Goal: Information Seeking & Learning: Find specific fact

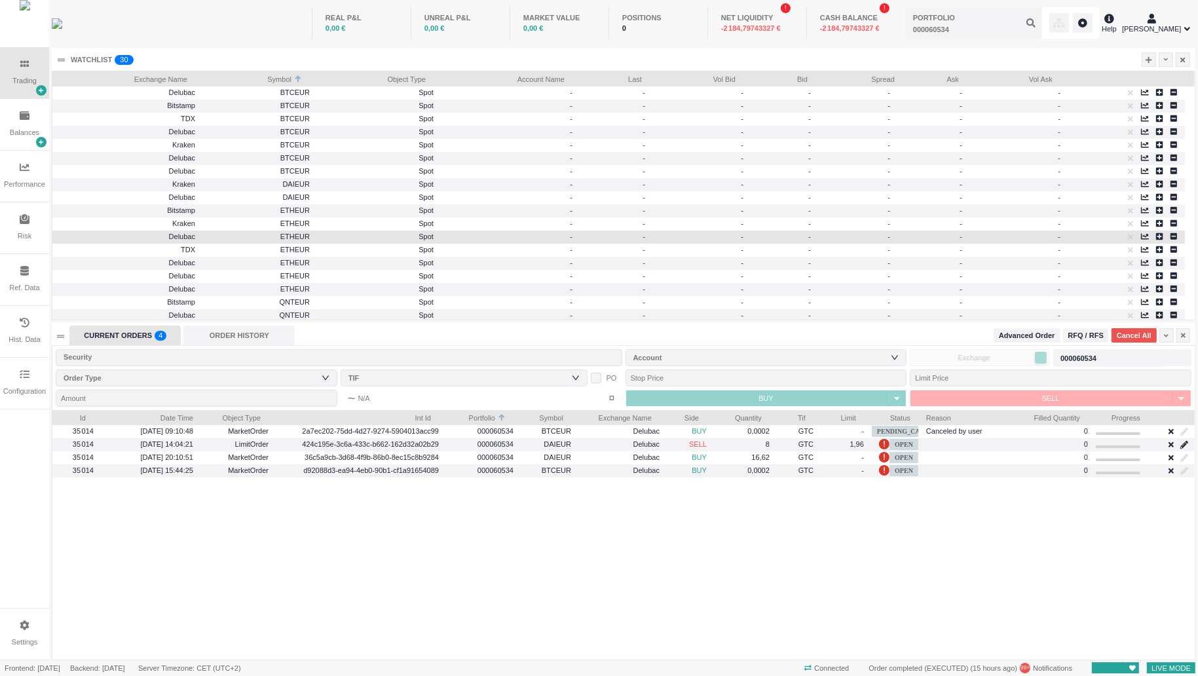
scroll to position [248, 1143]
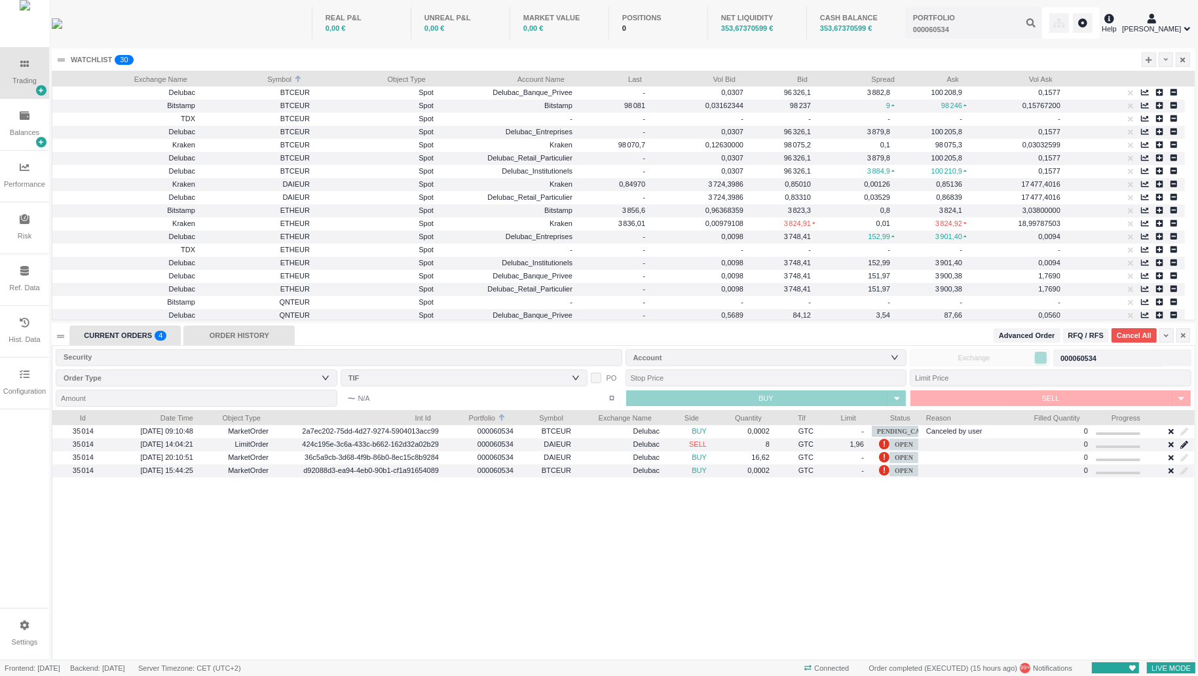
click at [246, 341] on div "ORDER HISTORY" at bounding box center [238, 336] width 111 height 20
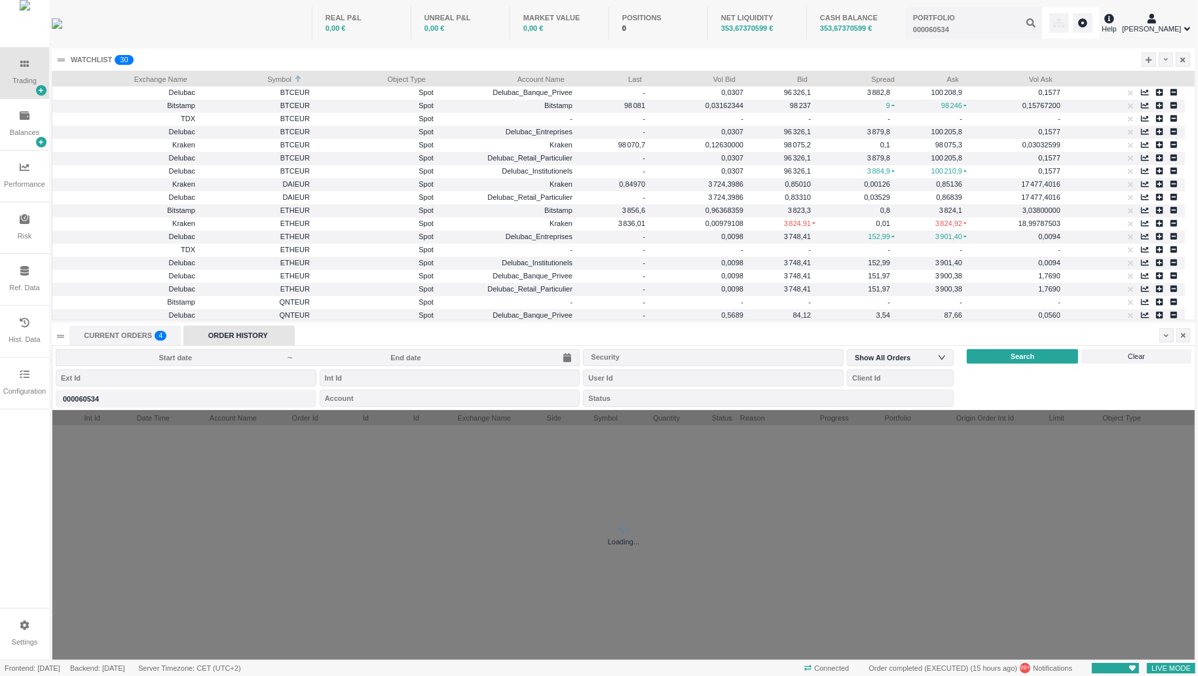
scroll to position [250, 1143]
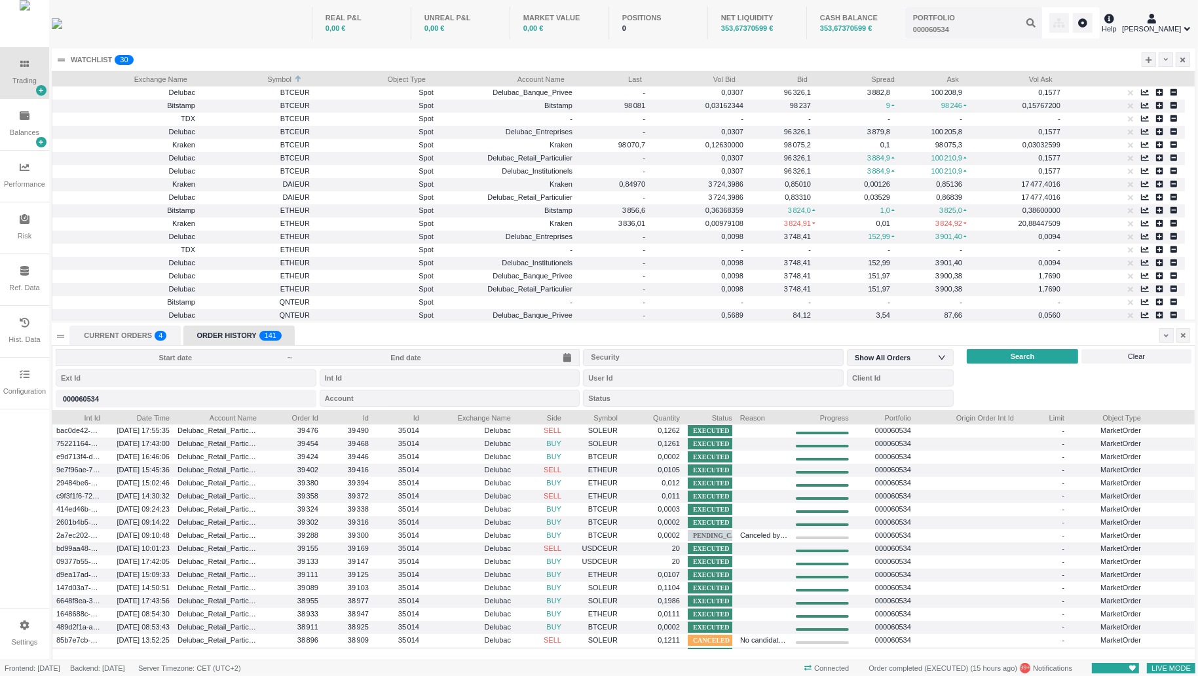
click at [242, 360] on input at bounding box center [176, 358] width 224 height 10
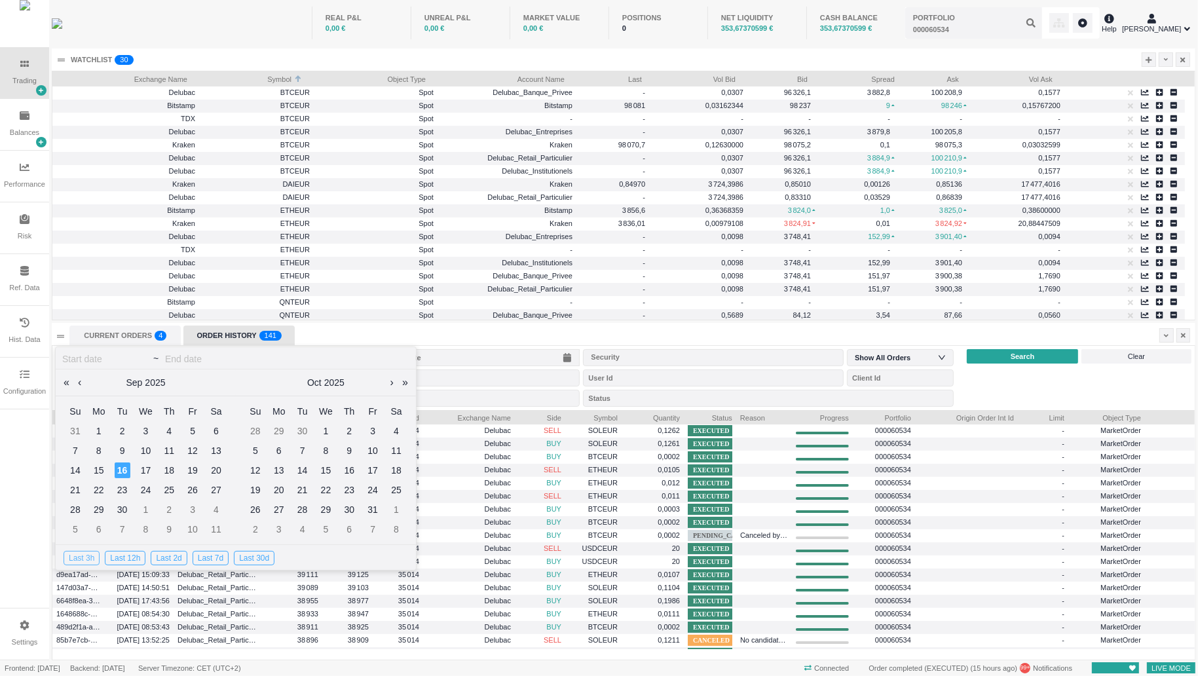
click at [90, 558] on div "Last 3h" at bounding box center [82, 558] width 36 height 14
type input "[DATE]"
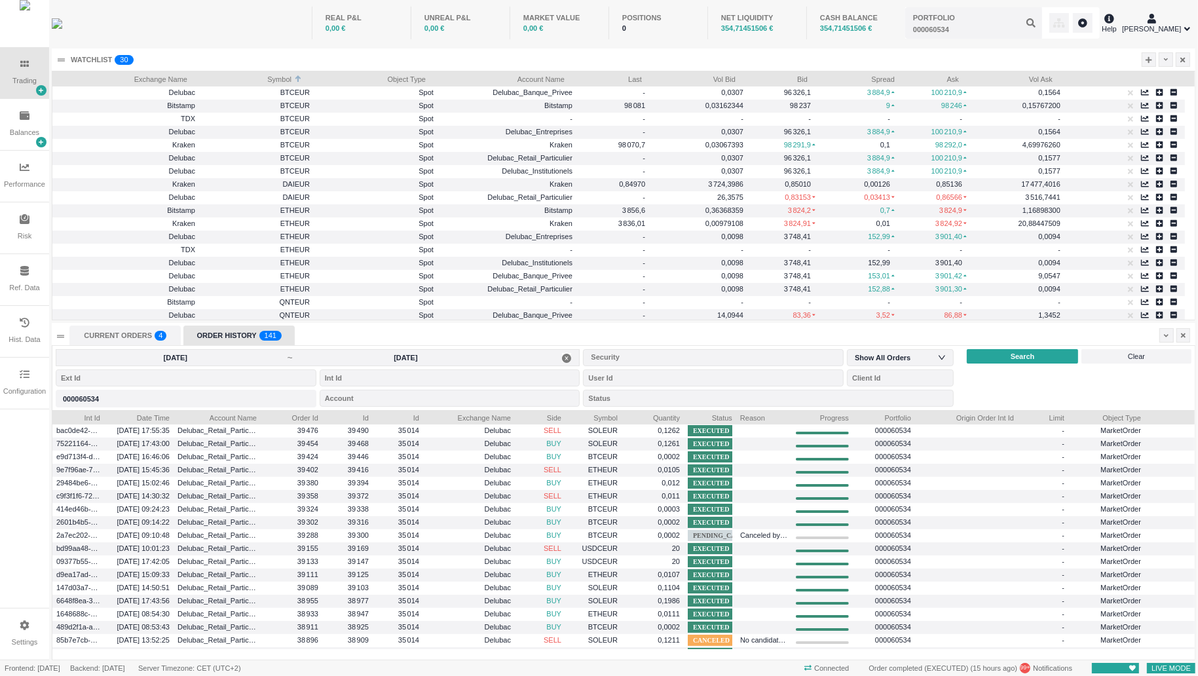
click at [315, 359] on input "[DATE]" at bounding box center [406, 358] width 224 height 10
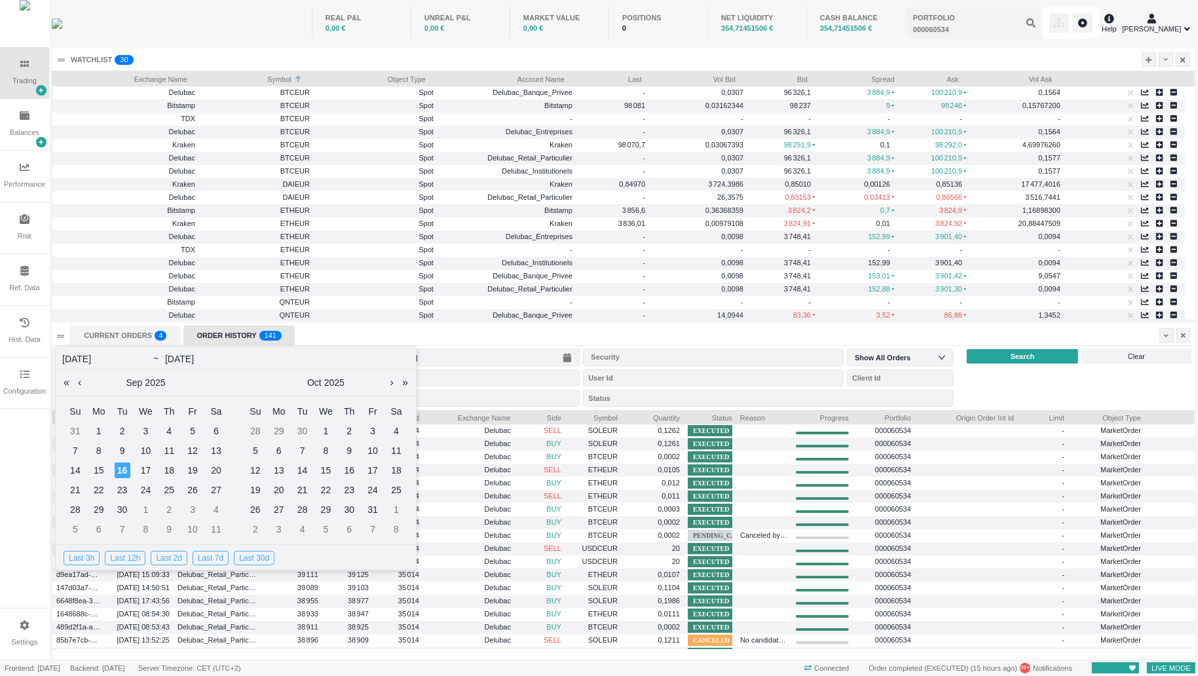
click at [715, 330] on div "CURRENT ORDERS 0 1 2 3 4 5 6 7 8 9 0 1 2 3 4 5 6 7 8 9 0 1 2 3 4 5 6 7 8 9 ORDE…" at bounding box center [621, 336] width 1104 height 20
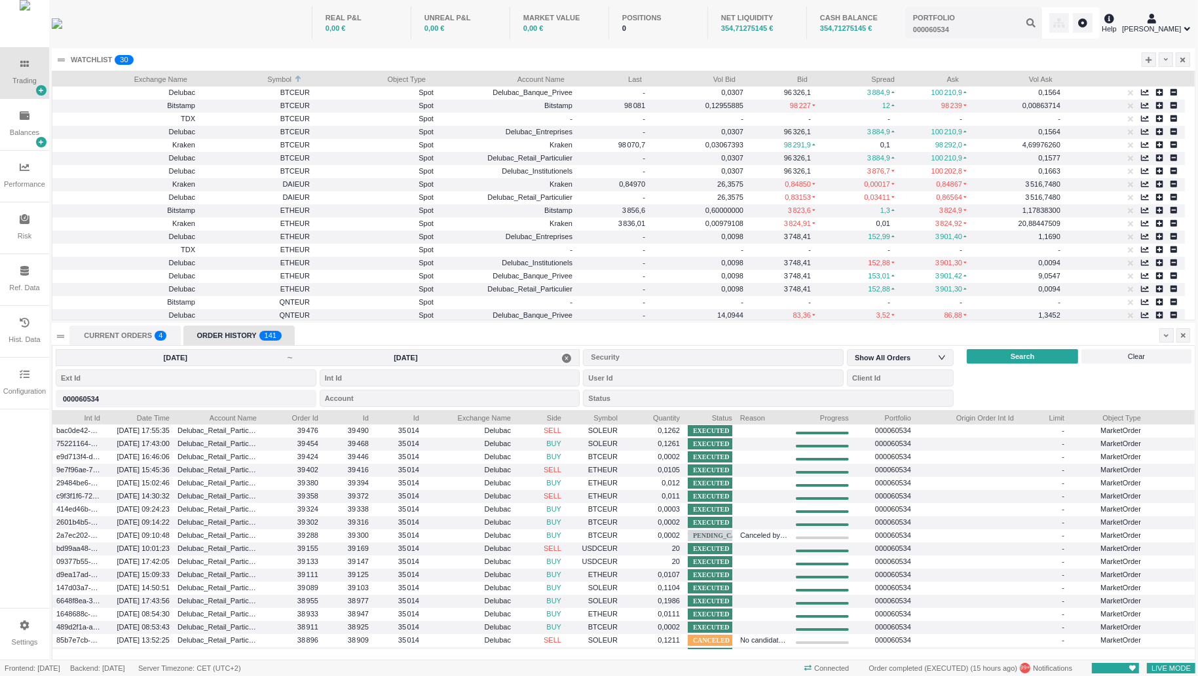
click at [287, 356] on input "[DATE]" at bounding box center [176, 358] width 224 height 10
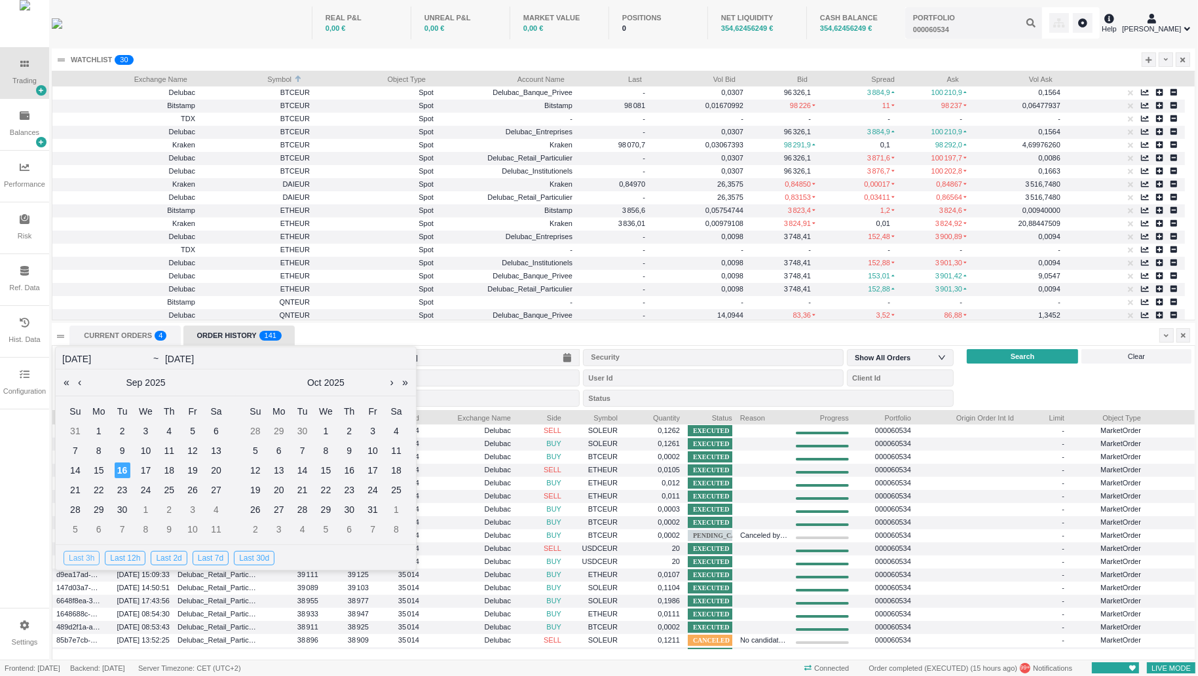
click at [86, 556] on div "Last 3h" at bounding box center [82, 558] width 36 height 14
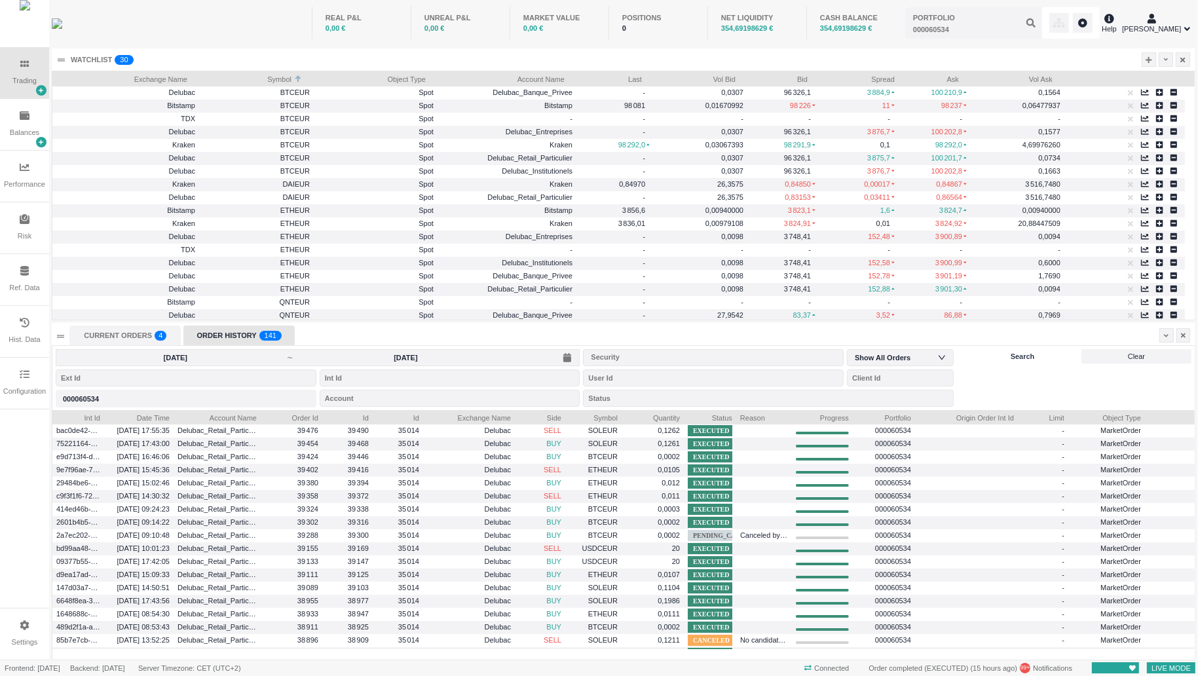
click at [1045, 354] on div "Search" at bounding box center [1022, 356] width 111 height 14
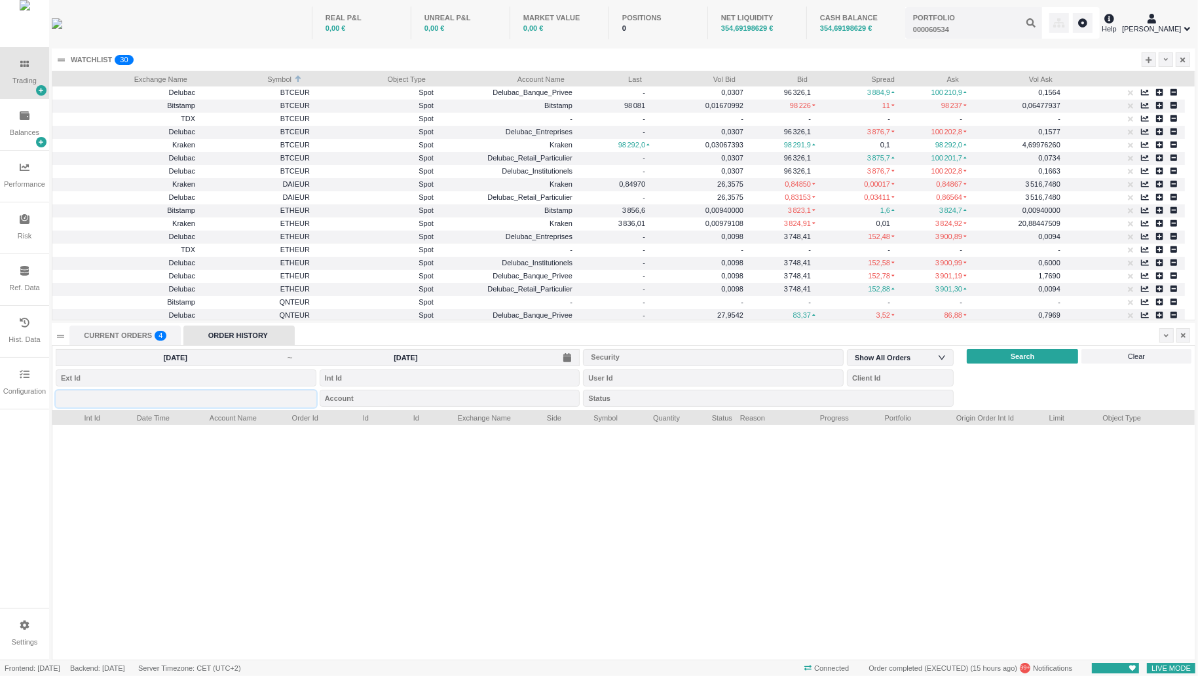
click at [189, 400] on div "Portfolio 000060534" at bounding box center [186, 398] width 261 height 17
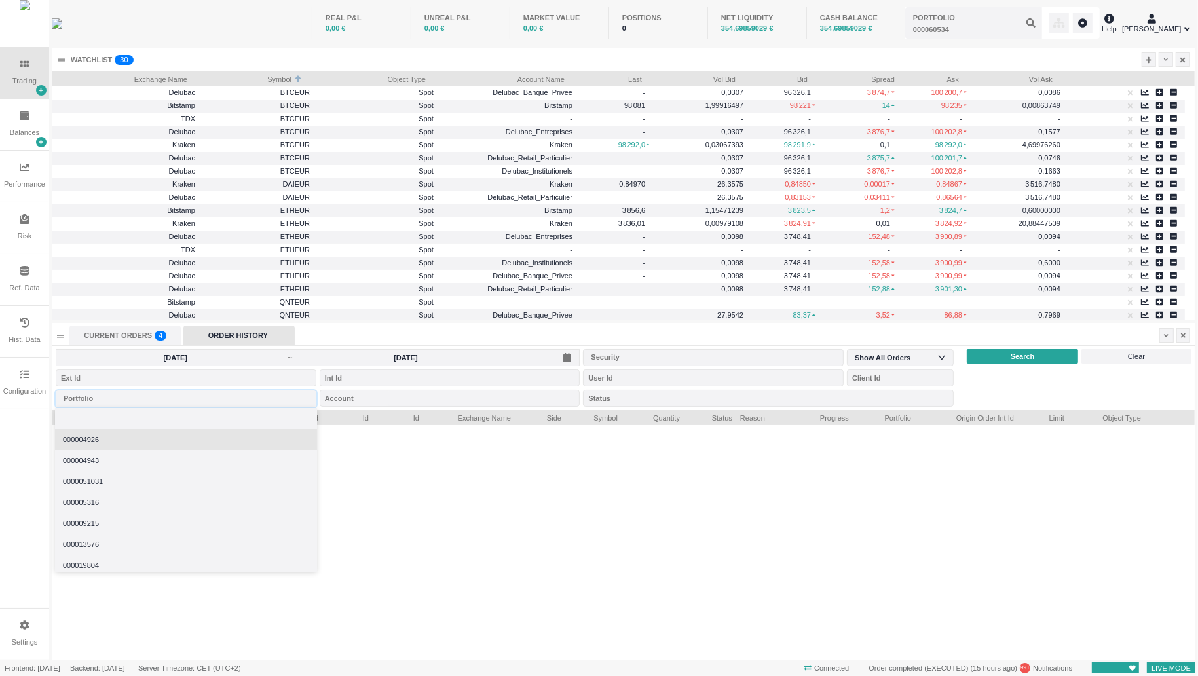
click at [125, 429] on li "000004926" at bounding box center [186, 439] width 262 height 21
type input "000004926"
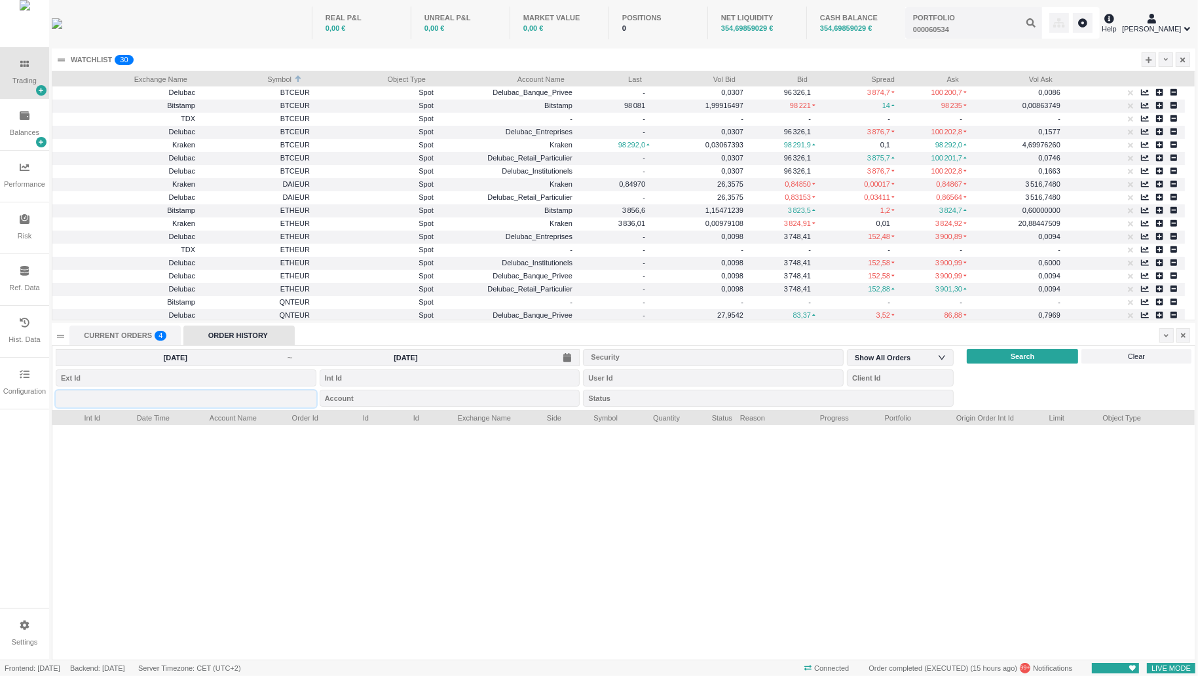
click at [134, 398] on div "Portfolio 000004926" at bounding box center [186, 398] width 261 height 17
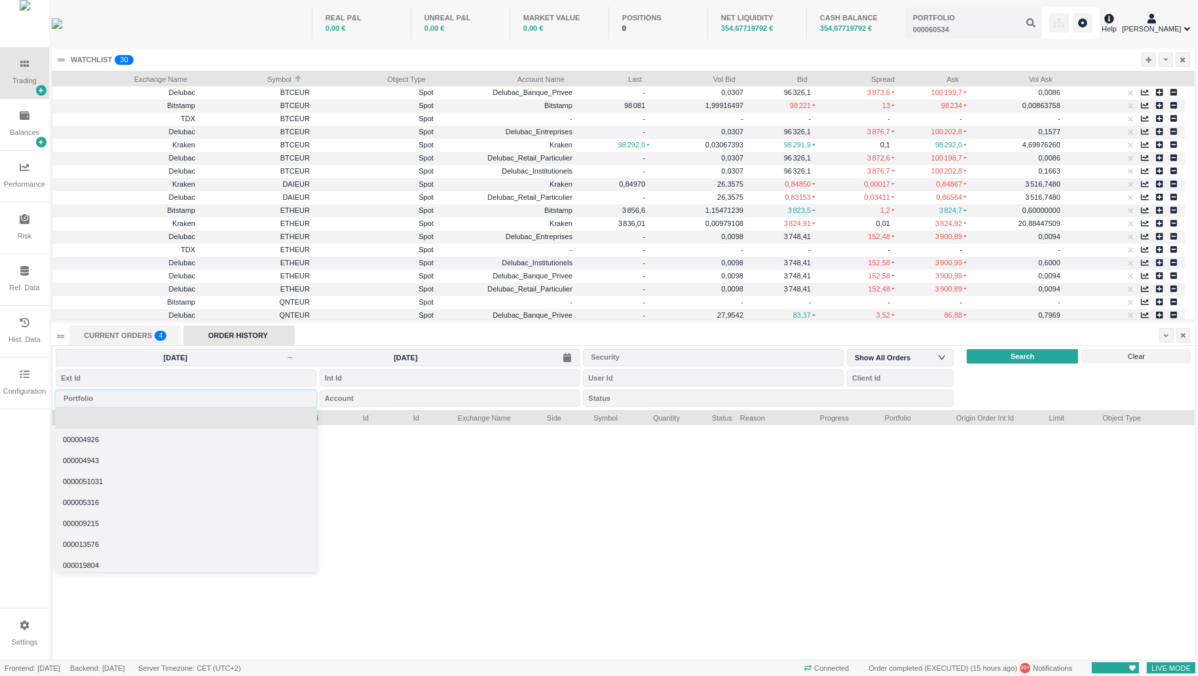
click at [113, 422] on li at bounding box center [186, 418] width 262 height 21
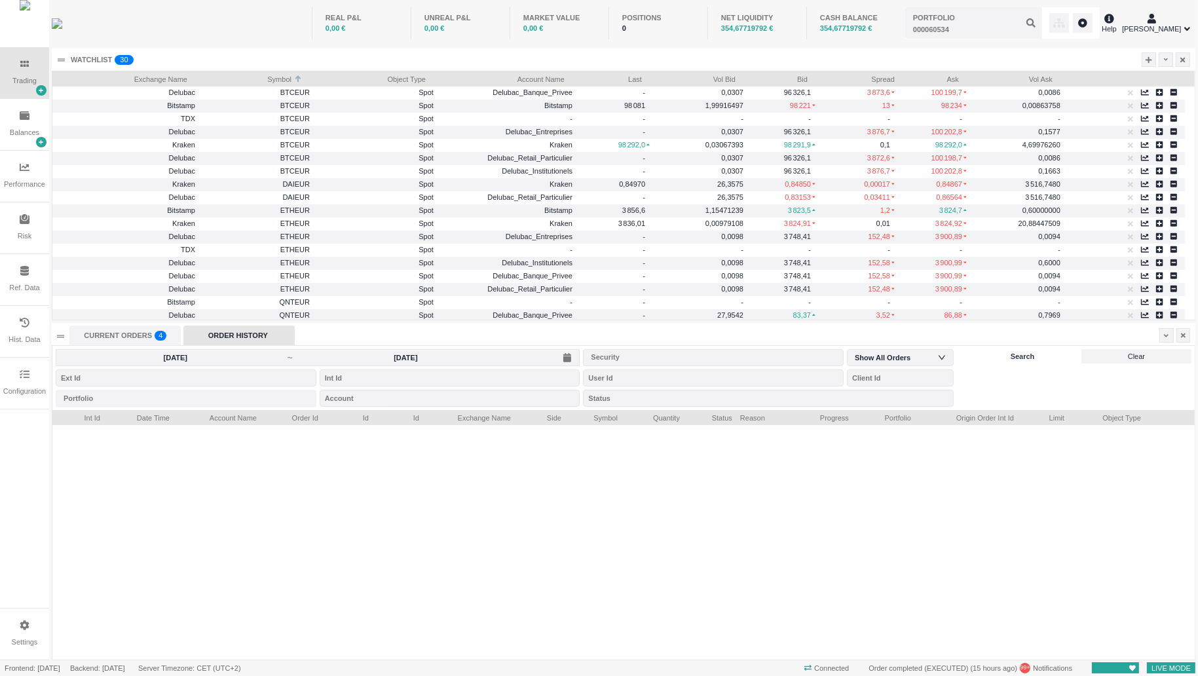
click at [1029, 356] on span "Search" at bounding box center [1023, 356] width 24 height 11
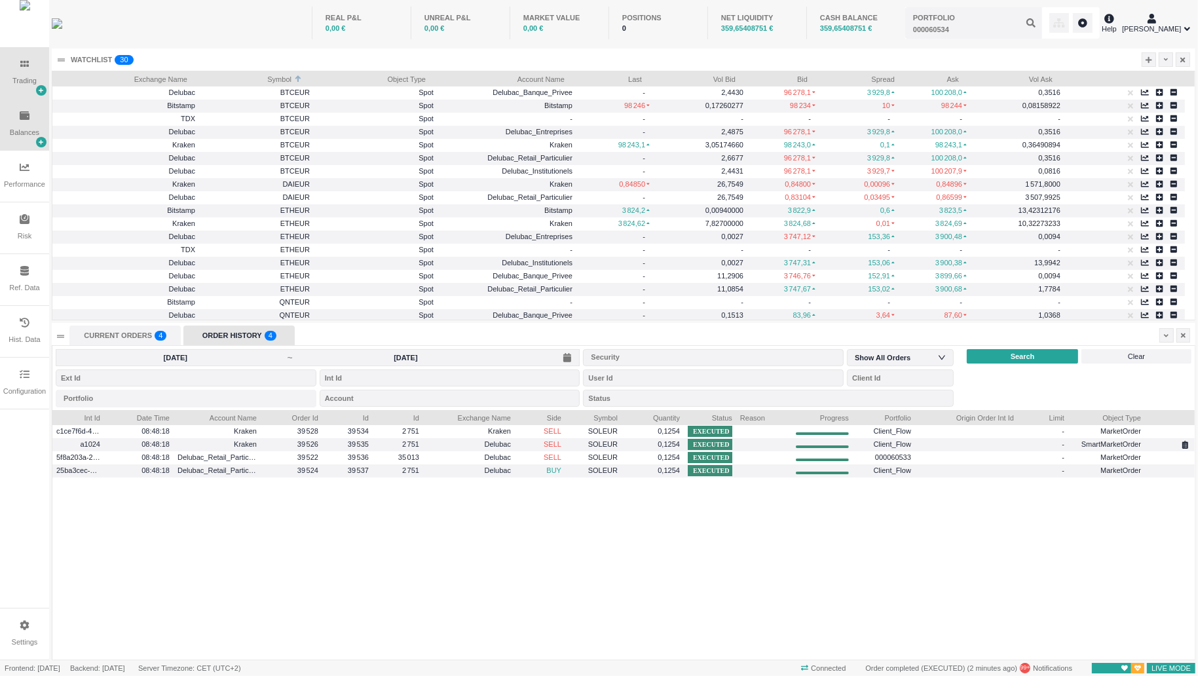
click at [29, 131] on div "Balances" at bounding box center [24, 132] width 29 height 11
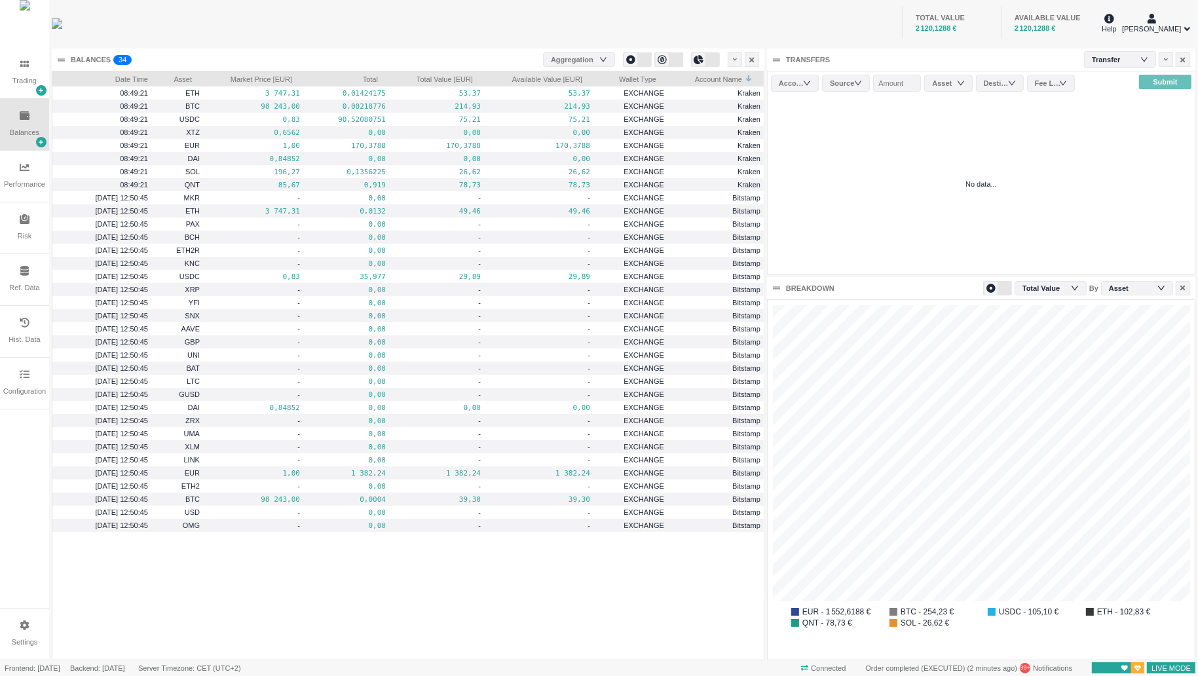
scroll to position [360, 427]
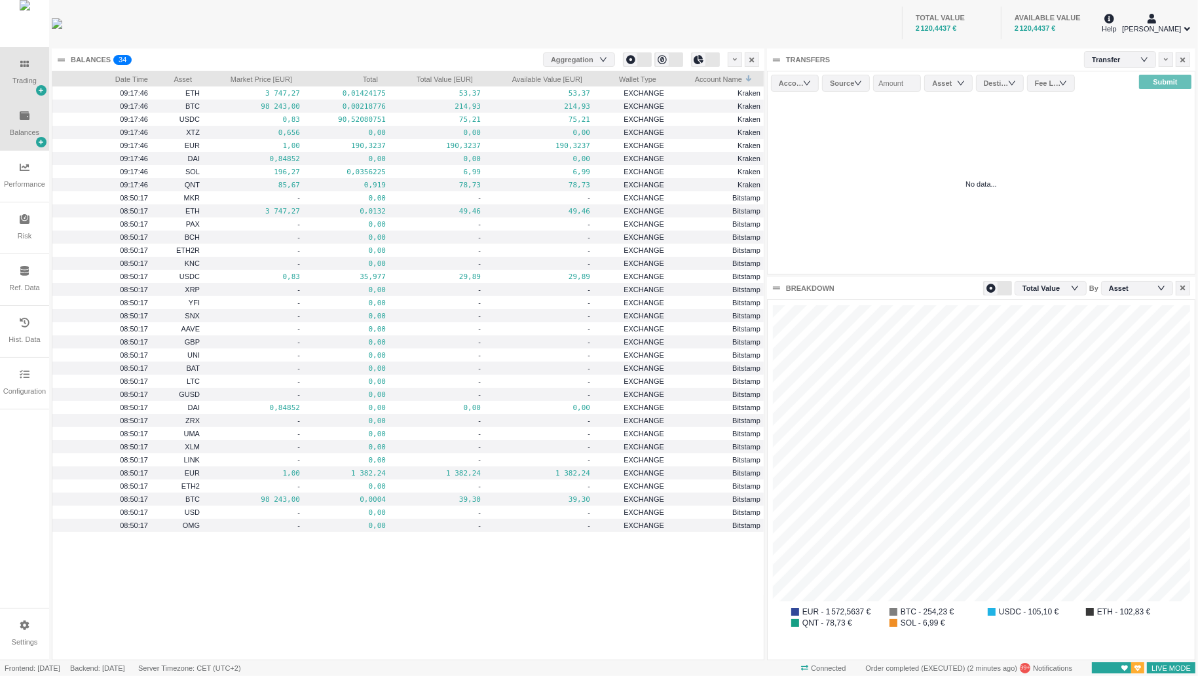
click at [37, 77] on div "Trading" at bounding box center [24, 72] width 49 height 51
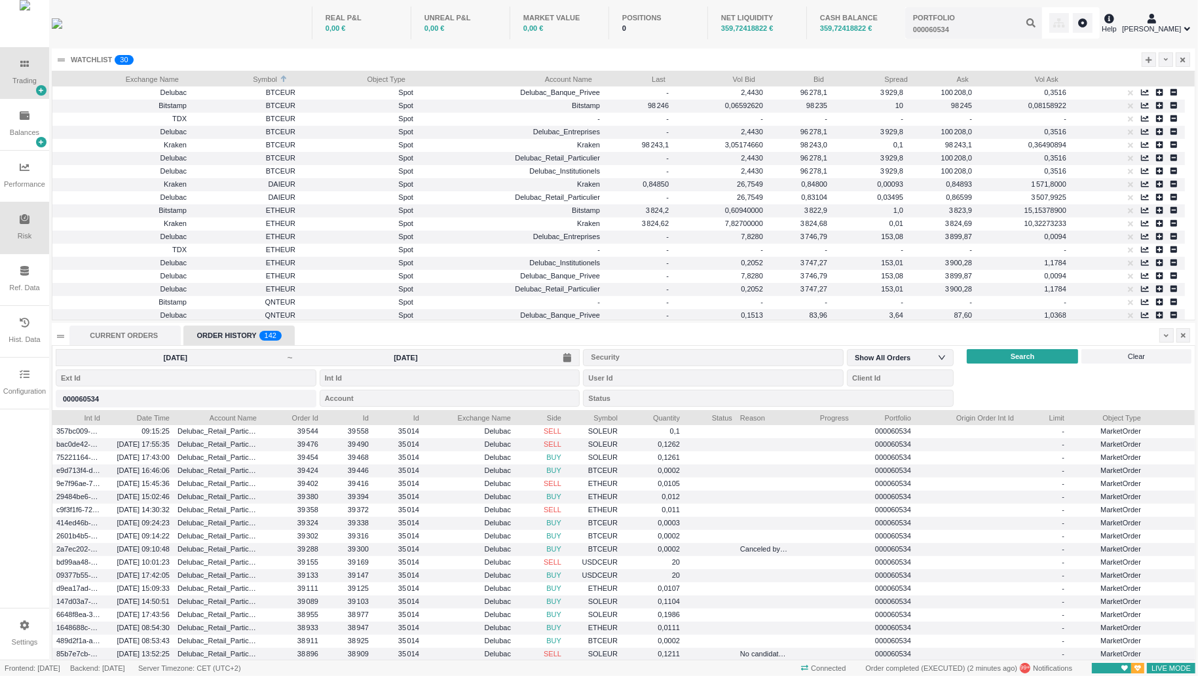
scroll to position [248, 1143]
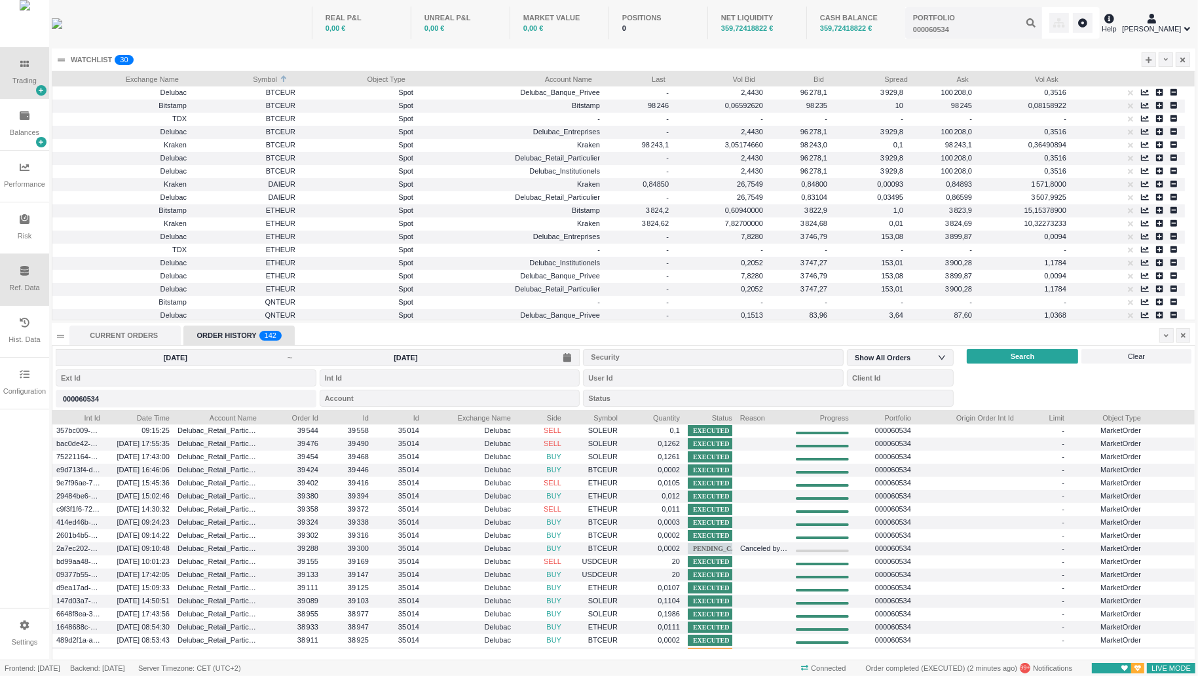
click at [37, 277] on div "Ref. Data" at bounding box center [24, 279] width 49 height 51
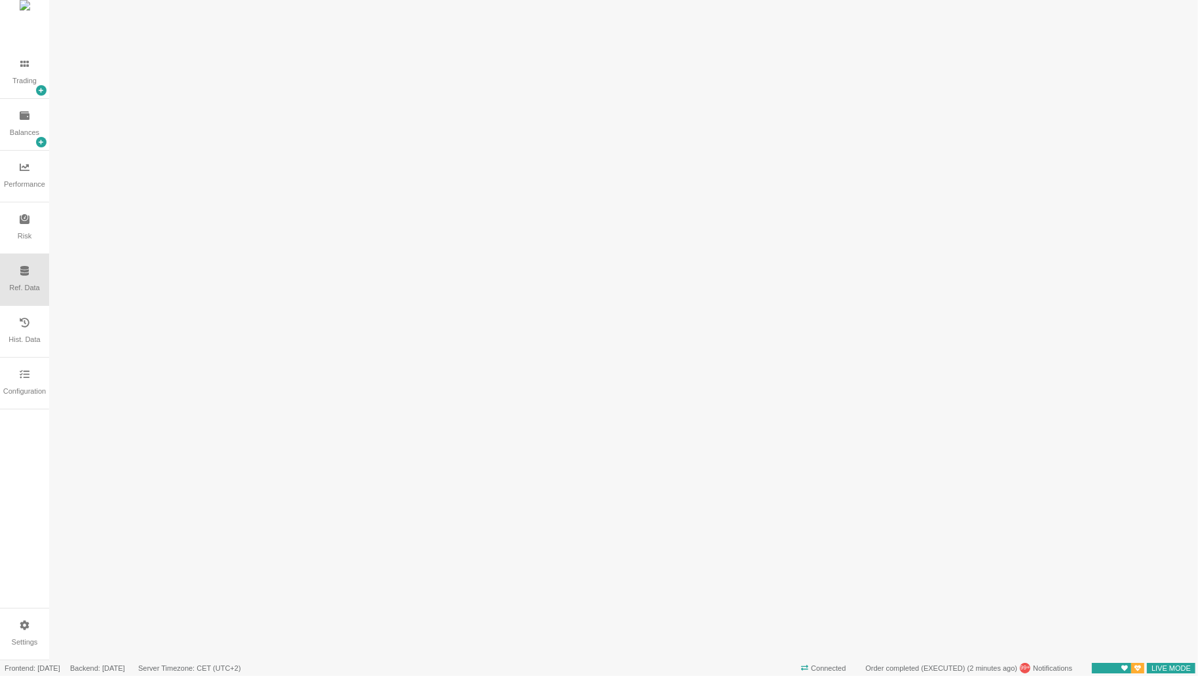
scroll to position [0, 0]
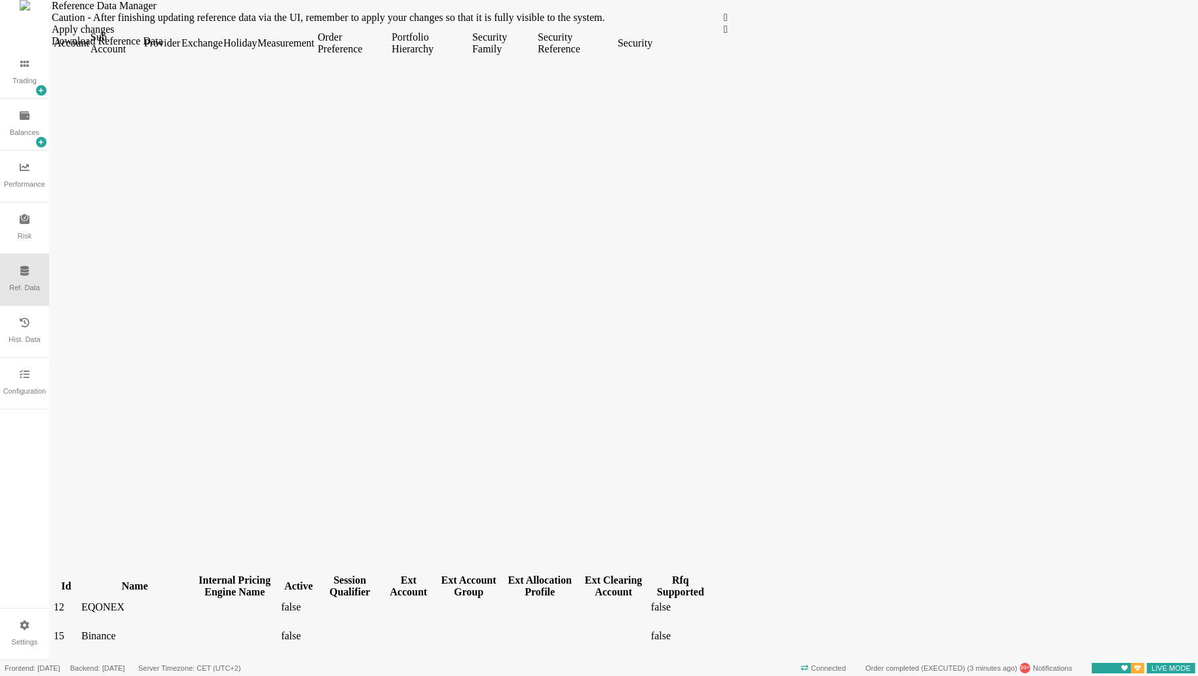
click at [116, 581] on div "Name" at bounding box center [134, 587] width 107 height 12
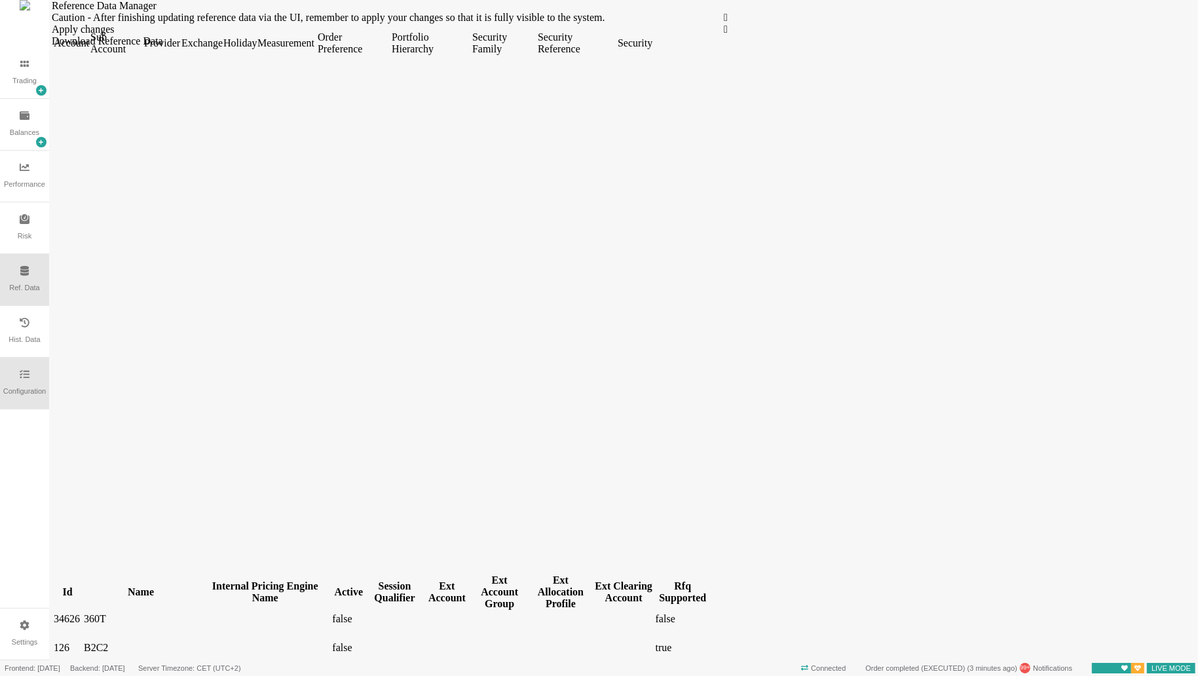
click at [39, 374] on div "Configuration" at bounding box center [24, 383] width 49 height 51
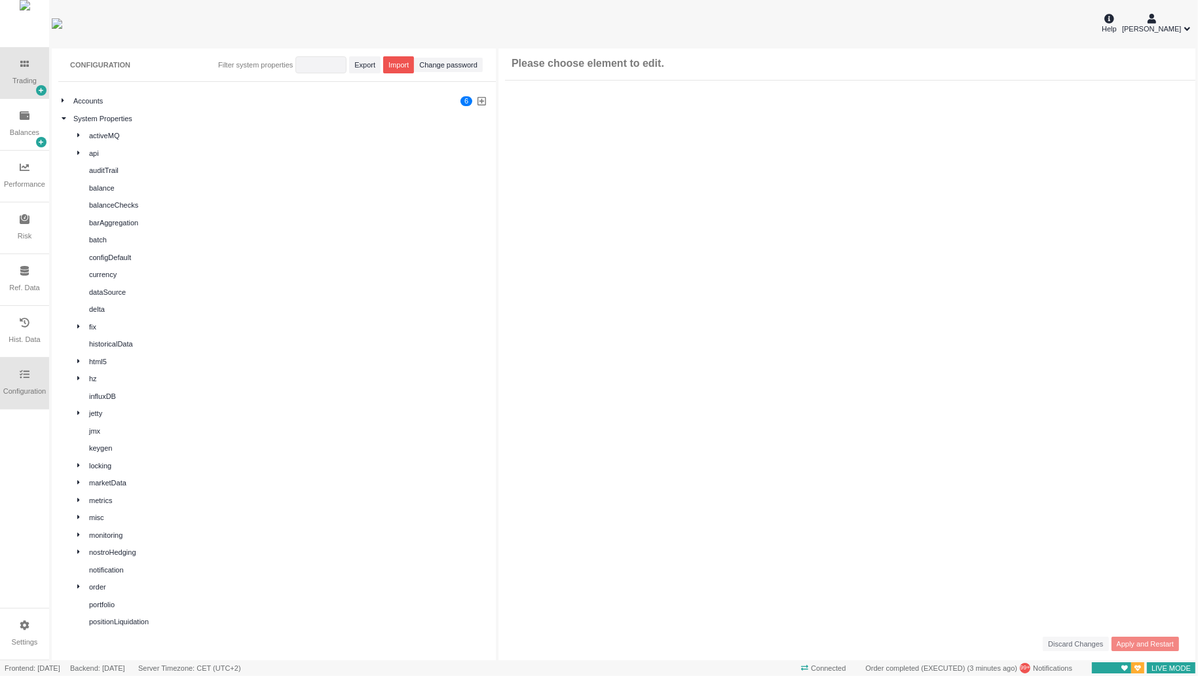
click at [19, 83] on div "Trading" at bounding box center [24, 80] width 24 height 11
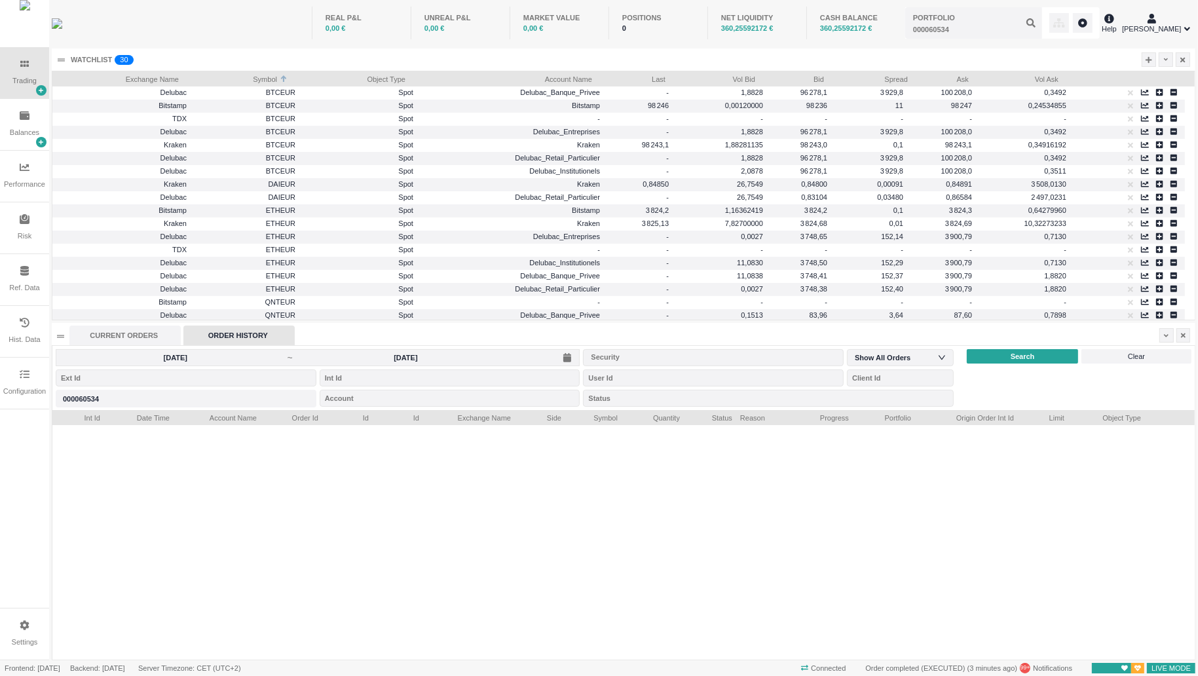
scroll to position [248, 1143]
click at [5, 181] on div "Performance" at bounding box center [24, 184] width 41 height 11
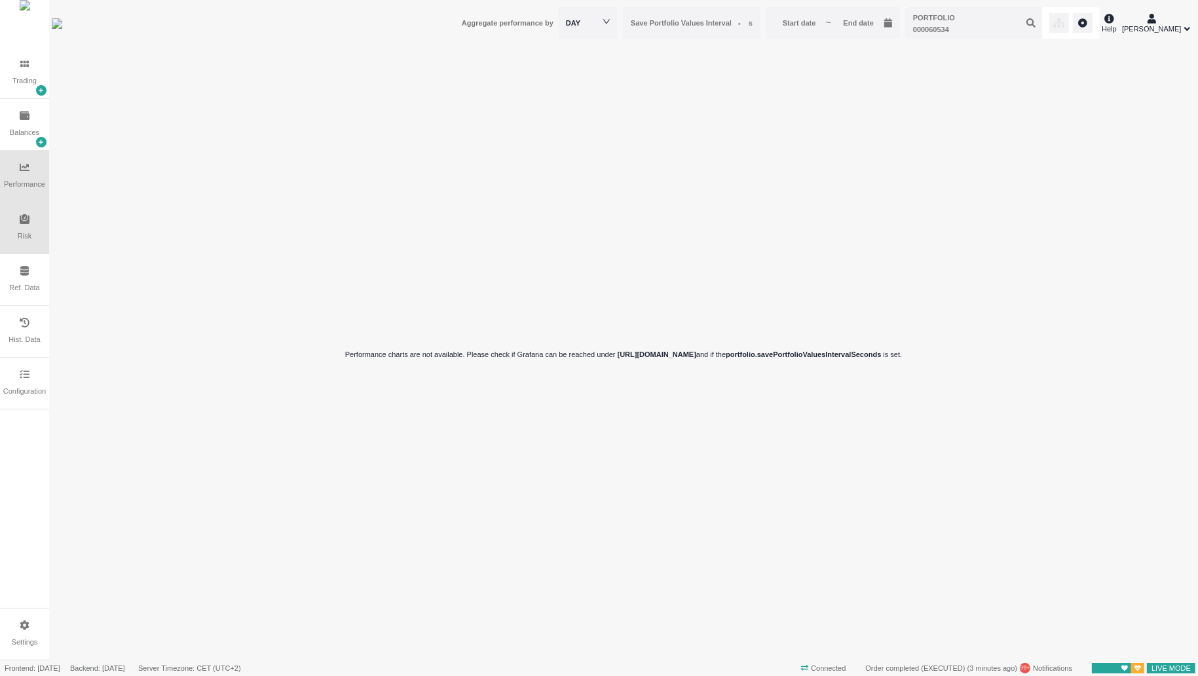
click at [25, 228] on div "Risk" at bounding box center [24, 227] width 49 height 51
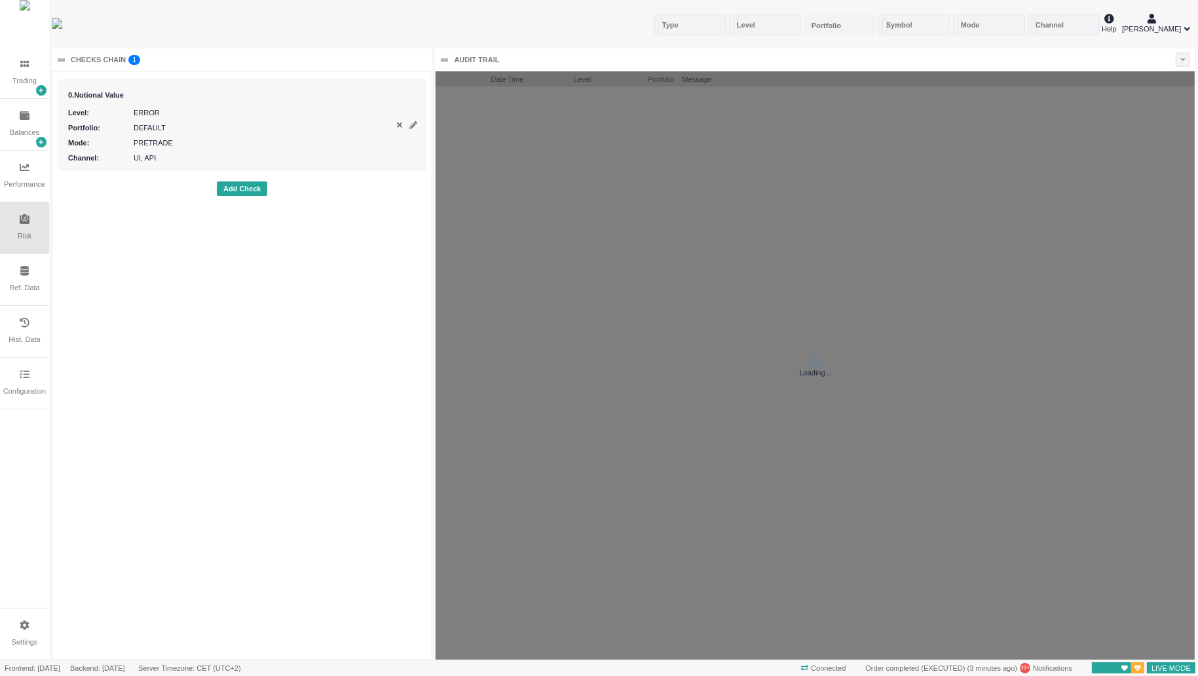
scroll to position [588, 759]
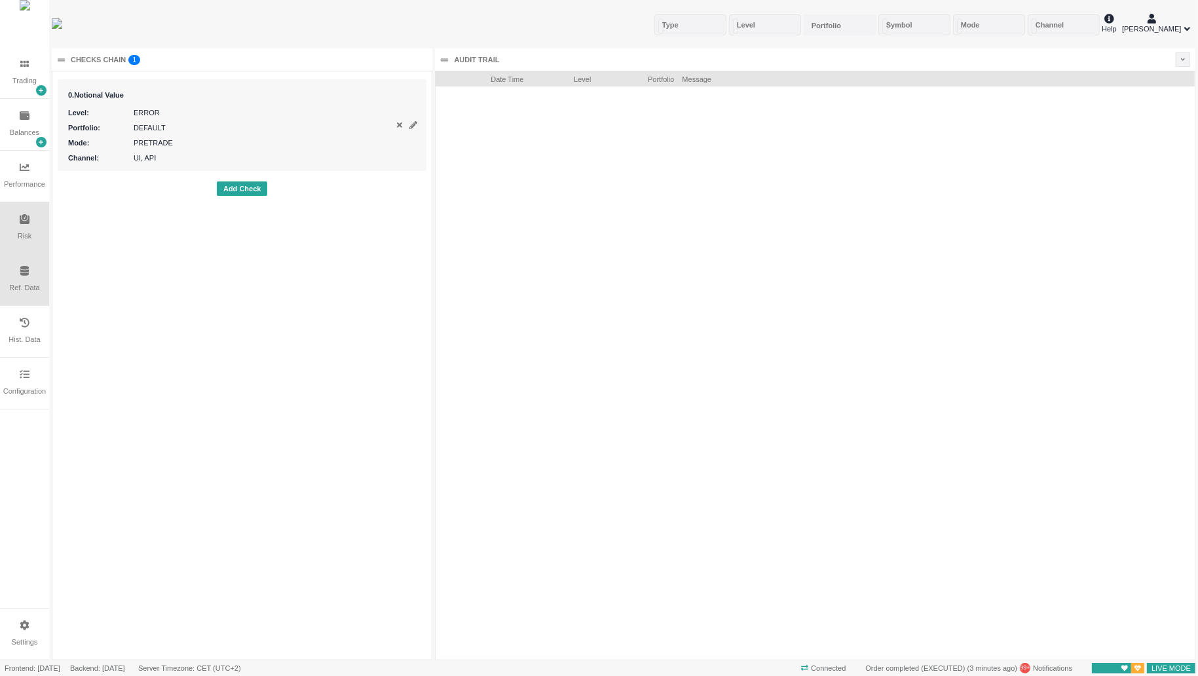
click at [26, 284] on div "Ref. Data" at bounding box center [24, 279] width 49 height 51
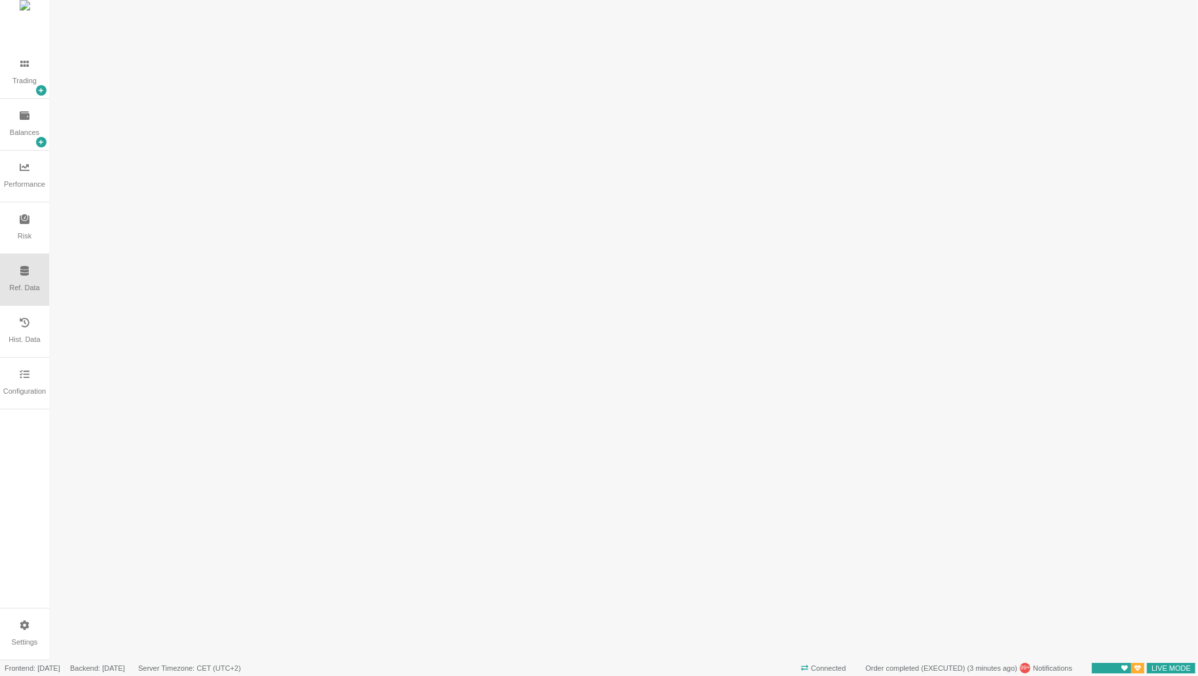
scroll to position [0, 0]
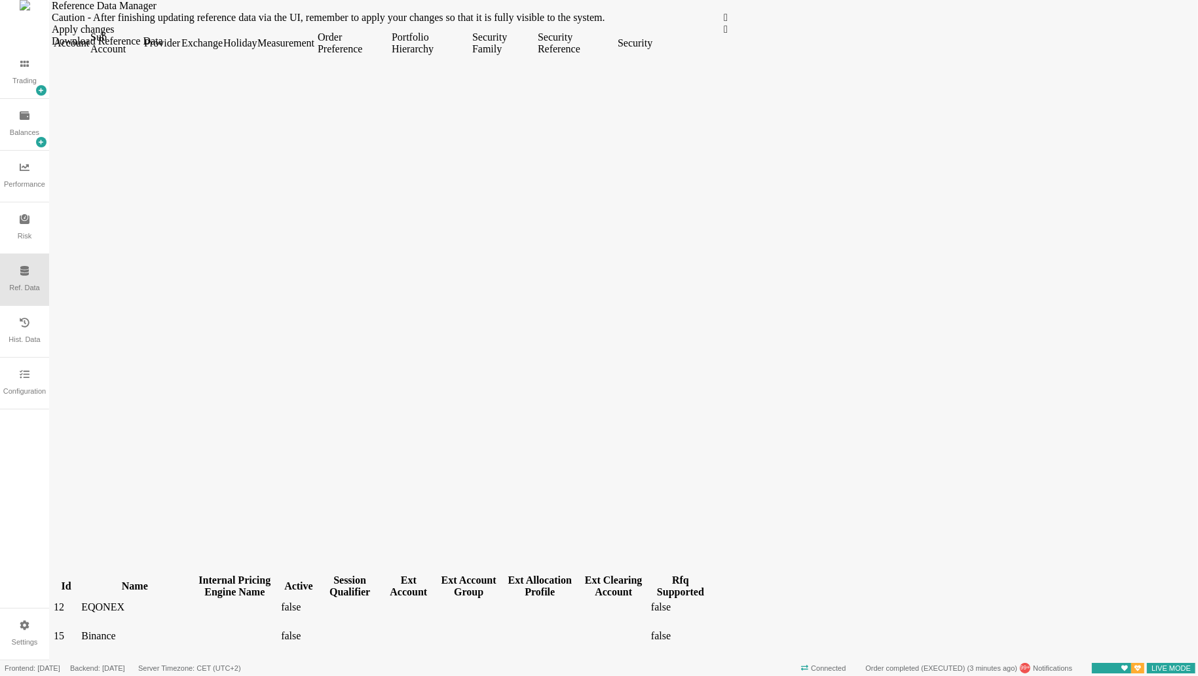
click at [568, 575] on div "Ext Allocation Profile" at bounding box center [539, 587] width 72 height 24
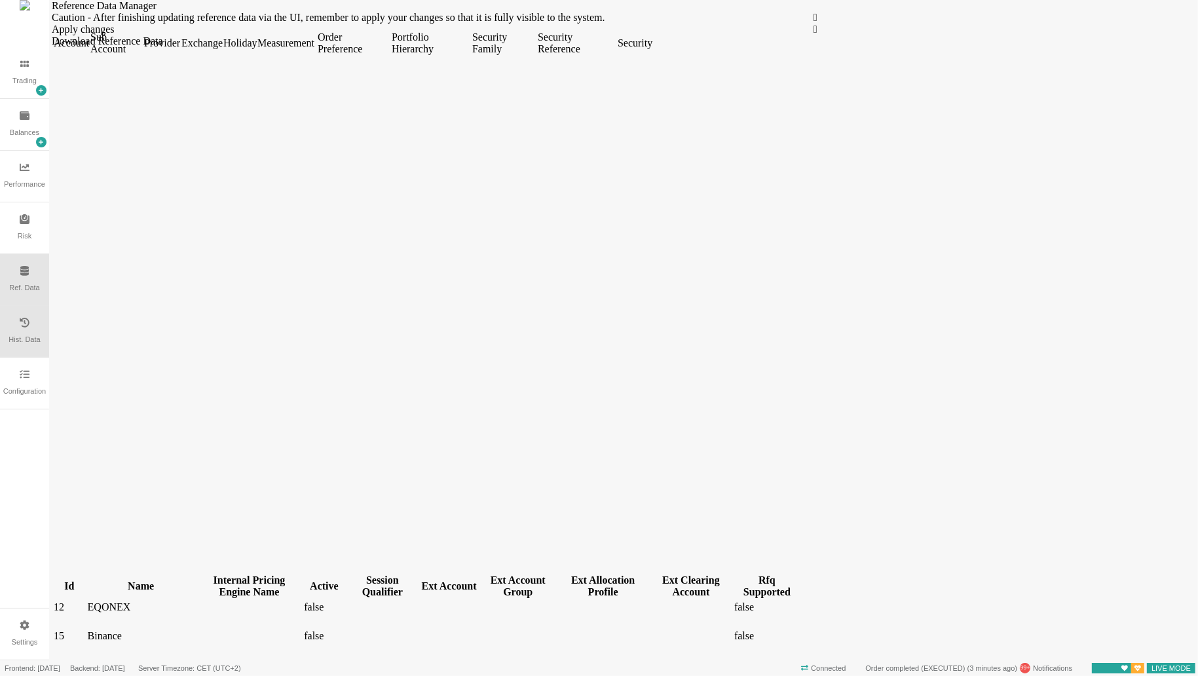
click at [26, 332] on div "Hist. Data" at bounding box center [24, 331] width 49 height 51
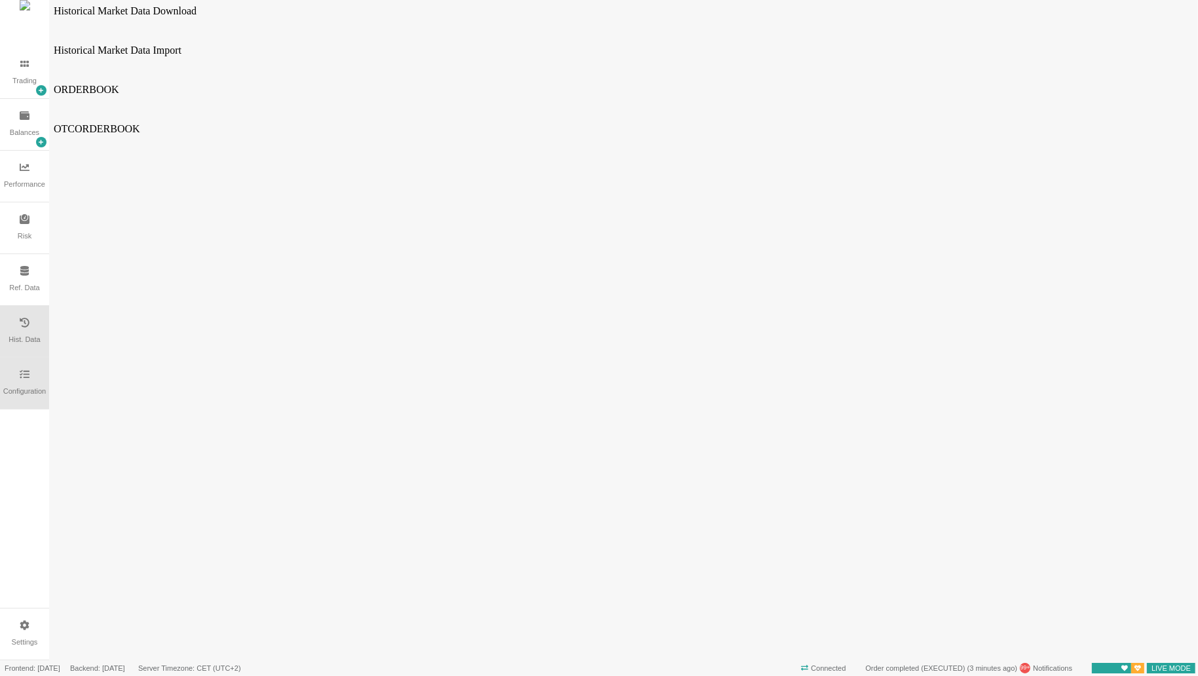
click at [36, 370] on div "Configuration" at bounding box center [24, 383] width 49 height 51
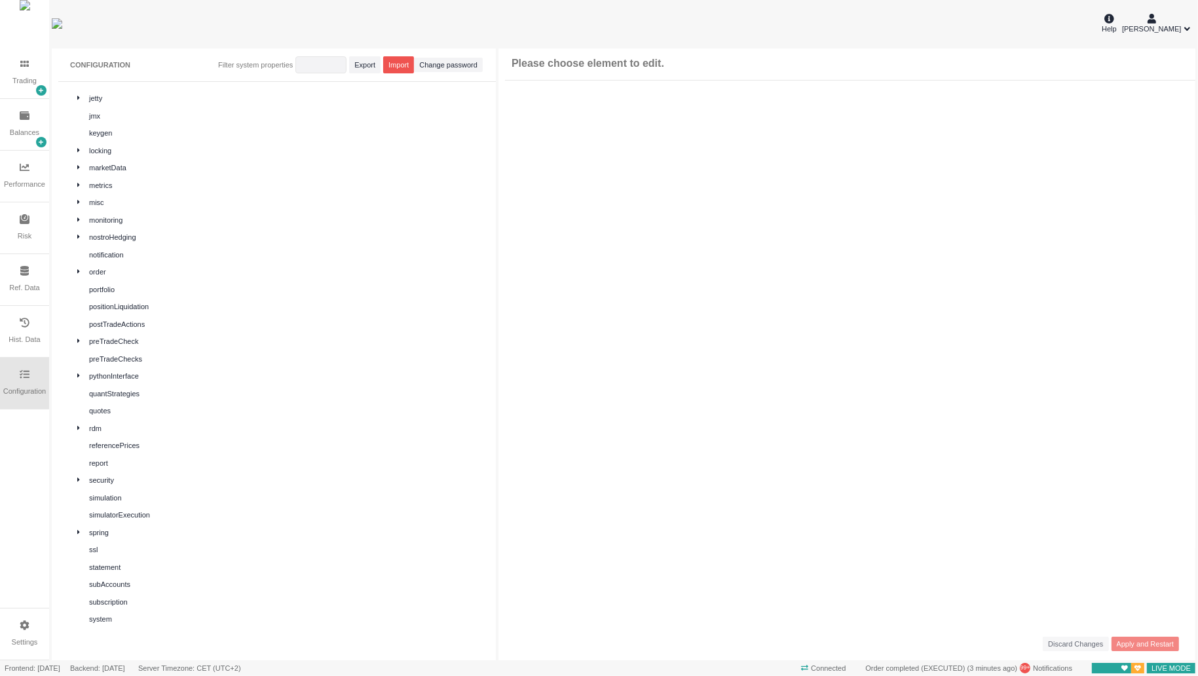
scroll to position [358, 0]
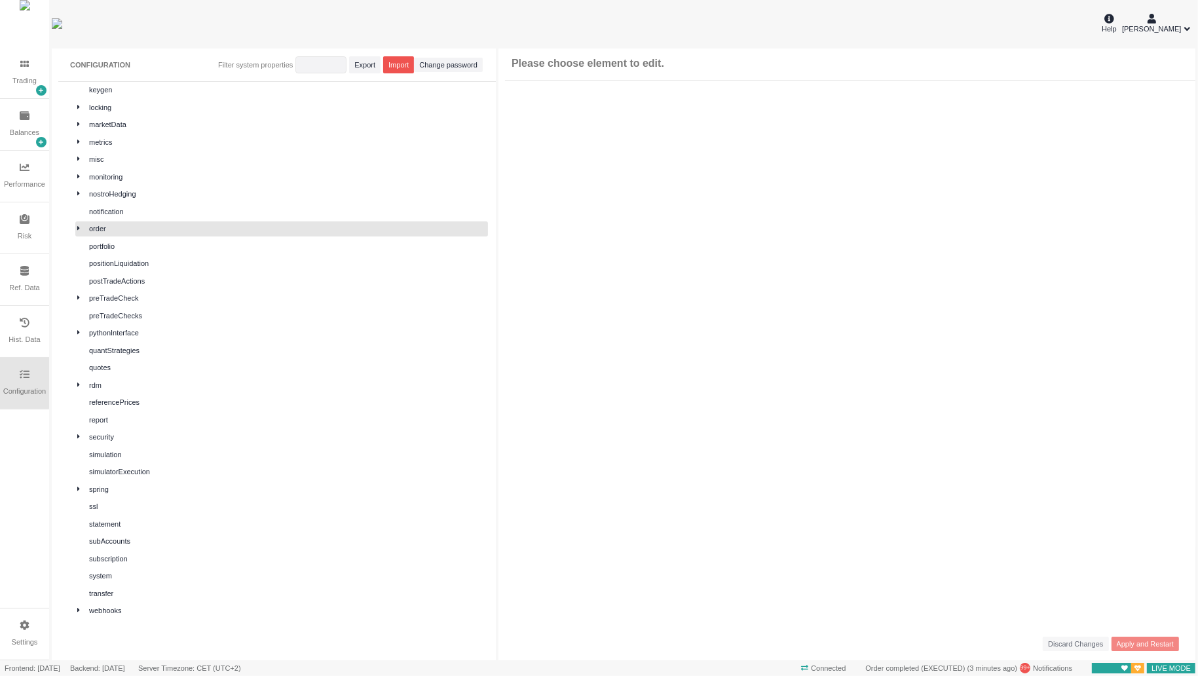
click at [101, 228] on div "order" at bounding box center [287, 228] width 397 height 11
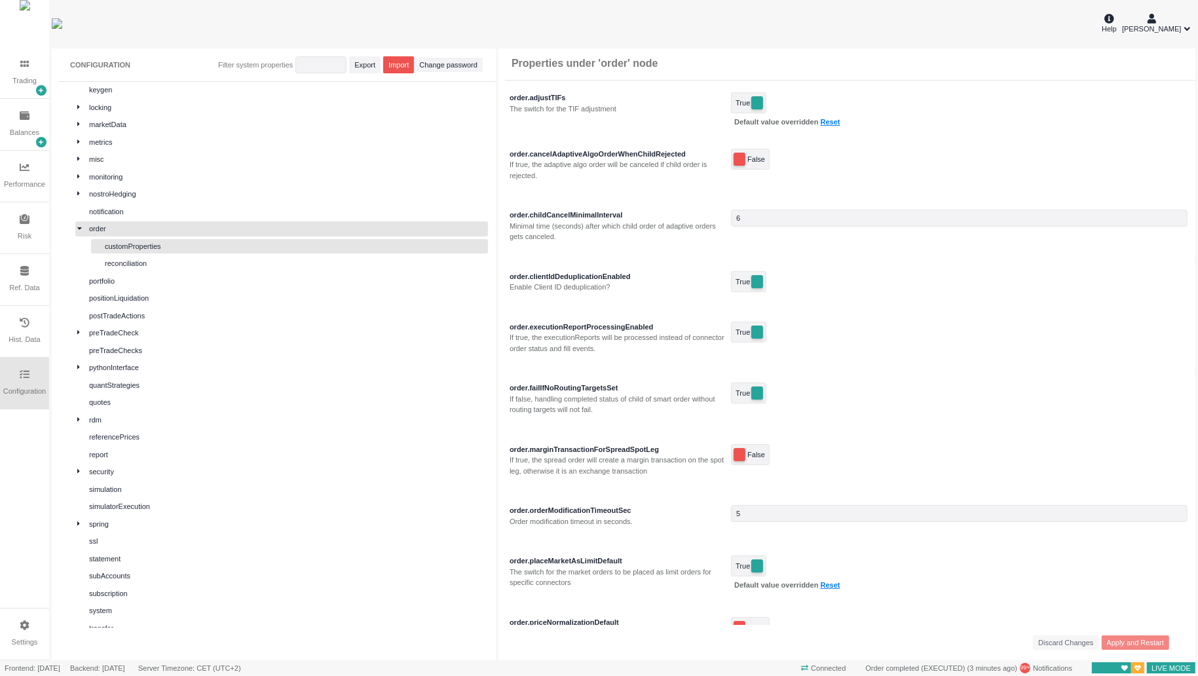
click at [166, 248] on div "customProperties" at bounding box center [295, 246] width 381 height 11
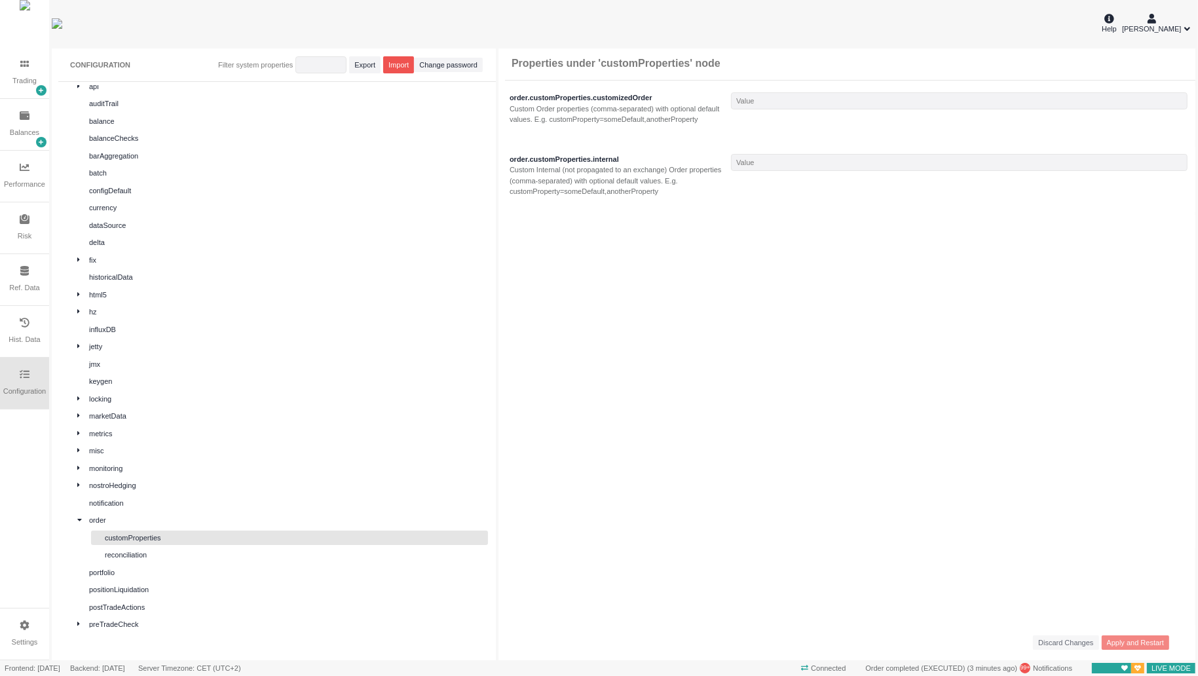
scroll to position [0, 0]
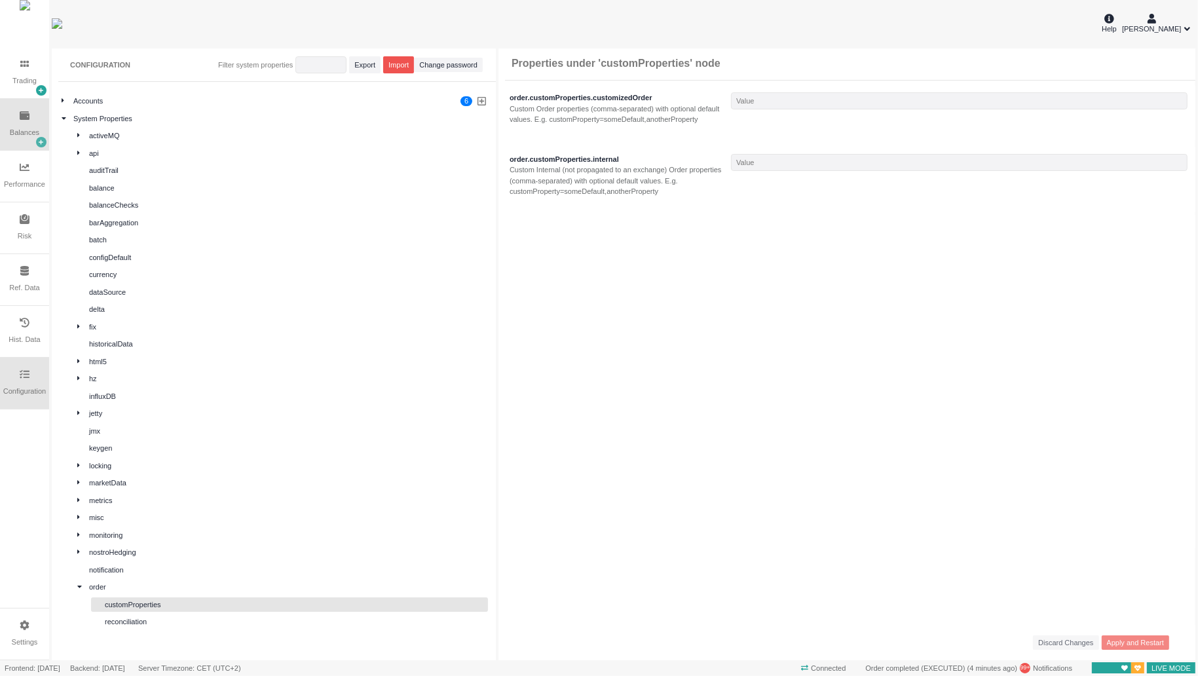
click at [41, 144] on icon at bounding box center [41, 142] width 5 height 5
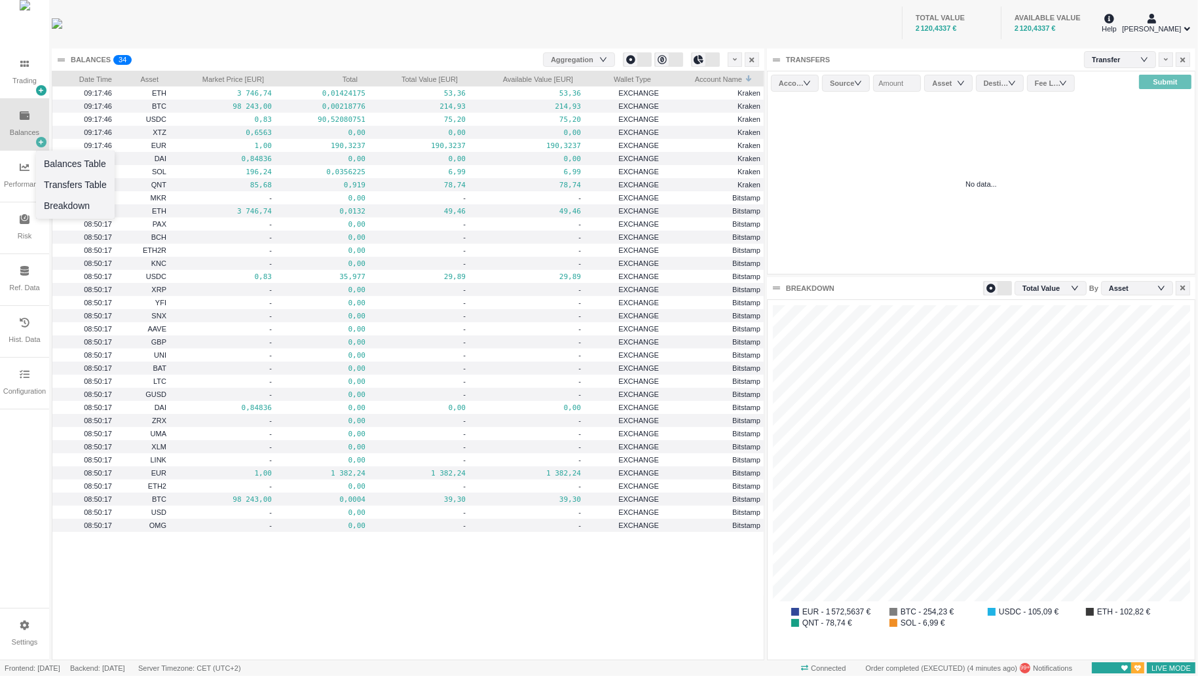
scroll to position [360, 427]
click at [39, 93] on icon at bounding box center [41, 90] width 5 height 5
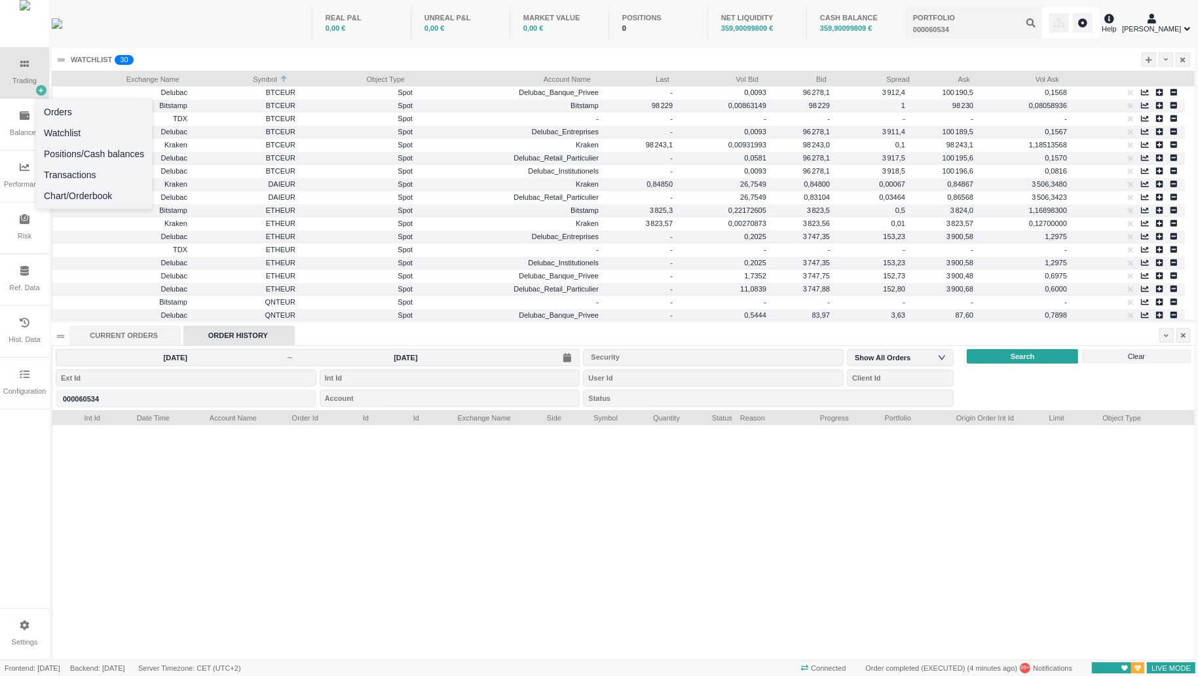
scroll to position [0, 0]
click at [151, 482] on div at bounding box center [623, 542] width 1143 height 235
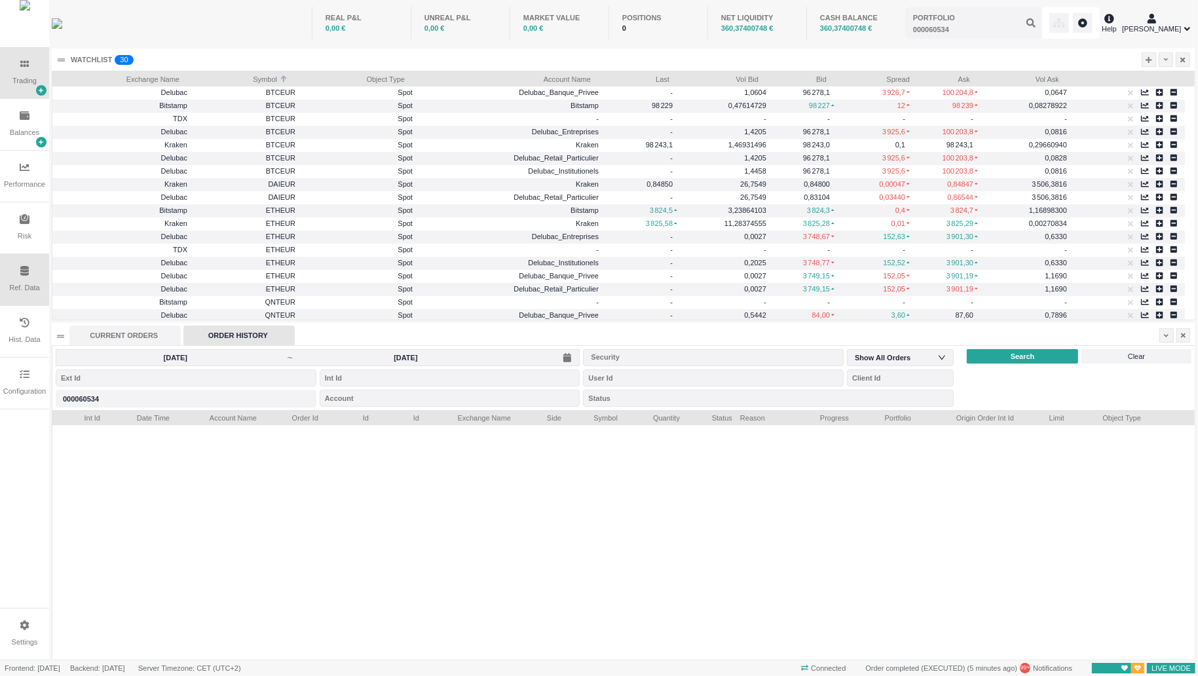
click at [3, 288] on div "Ref. Data" at bounding box center [24, 279] width 49 height 51
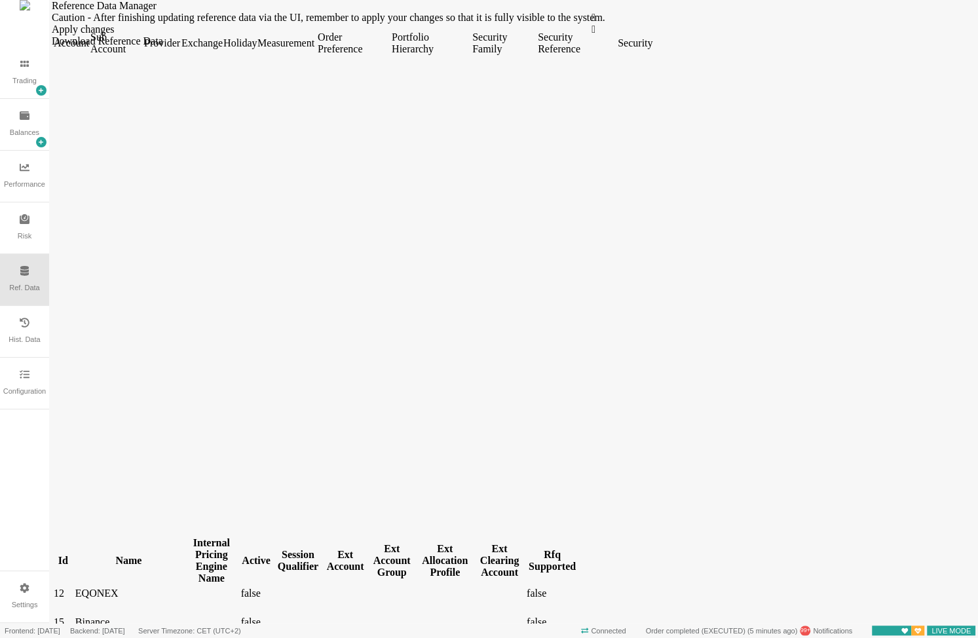
click at [183, 43] on div "Download Reference Data" at bounding box center [117, 41] width 131 height 12
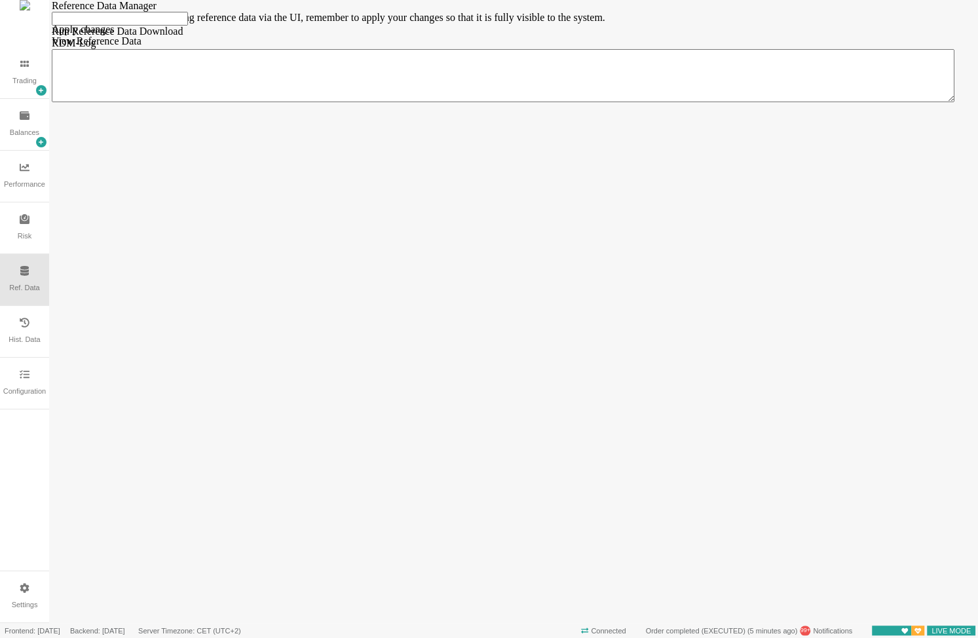
click at [592, 35] on div "Apply changes" at bounding box center [514, 30] width 924 height 12
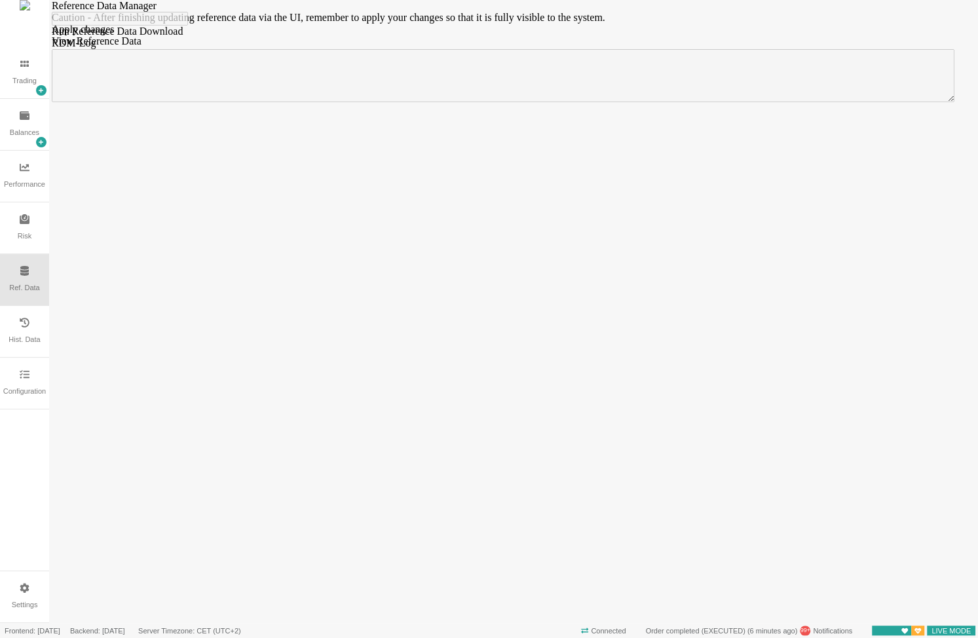
click at [30, 280] on div "Ref. Data" at bounding box center [24, 279] width 49 height 51
click at [22, 335] on div "Hist. Data" at bounding box center [24, 331] width 49 height 51
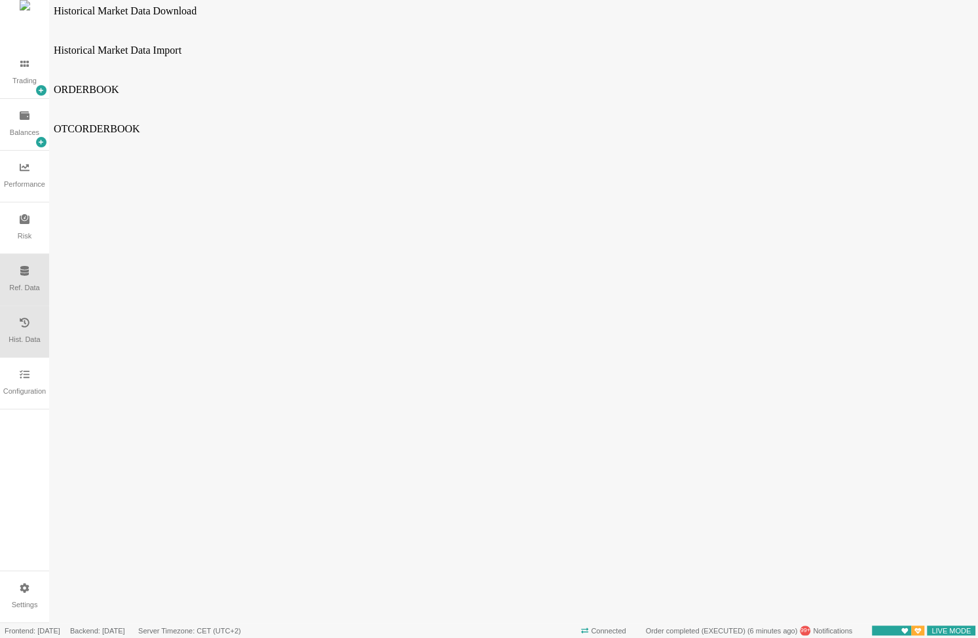
click at [40, 283] on div "Ref. Data" at bounding box center [24, 279] width 49 height 51
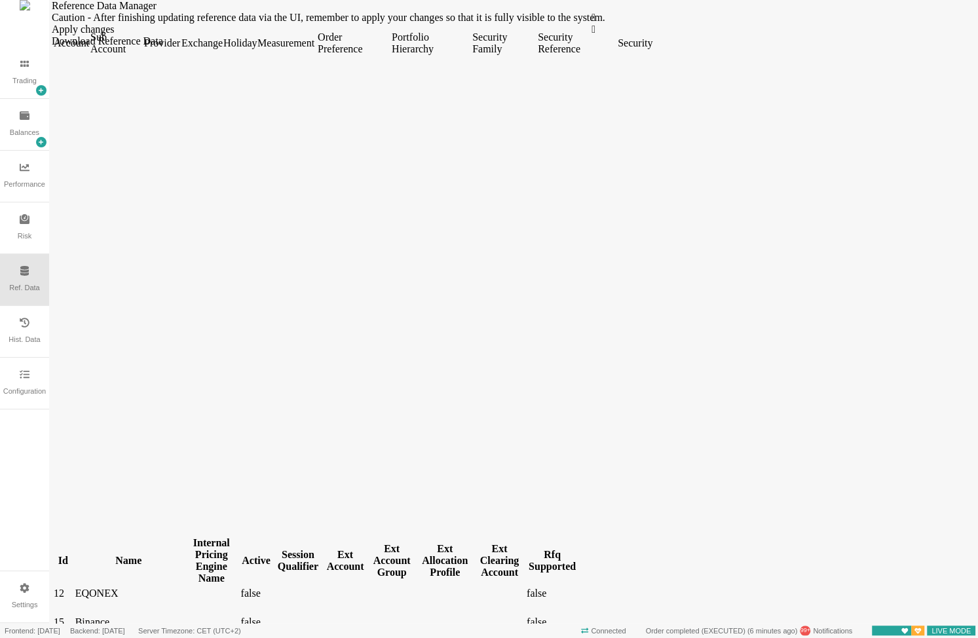
click at [389, 55] on div "Order Preference" at bounding box center [353, 43] width 71 height 24
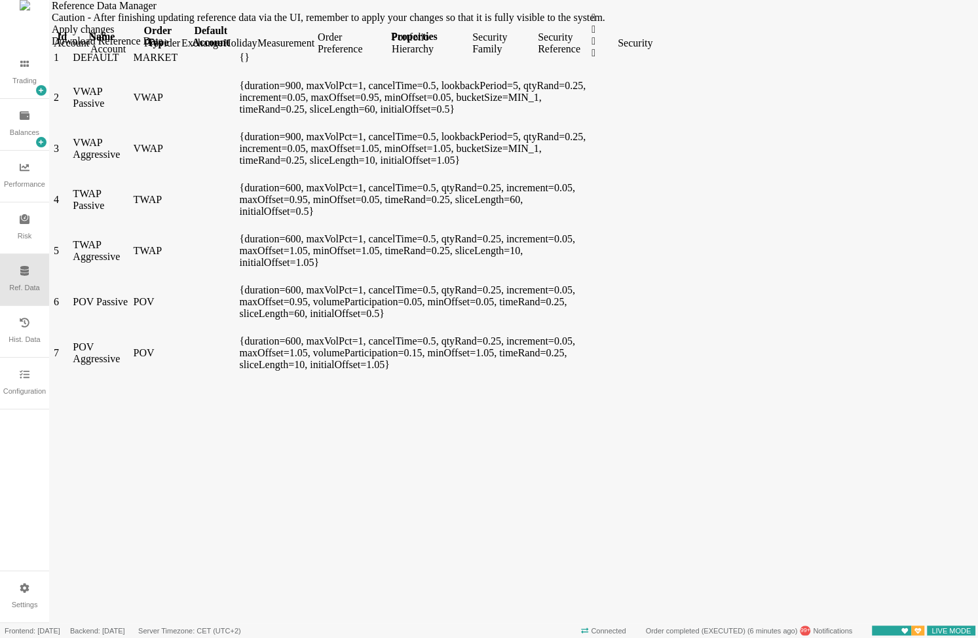
click at [615, 55] on div "Security Reference" at bounding box center [576, 43] width 77 height 24
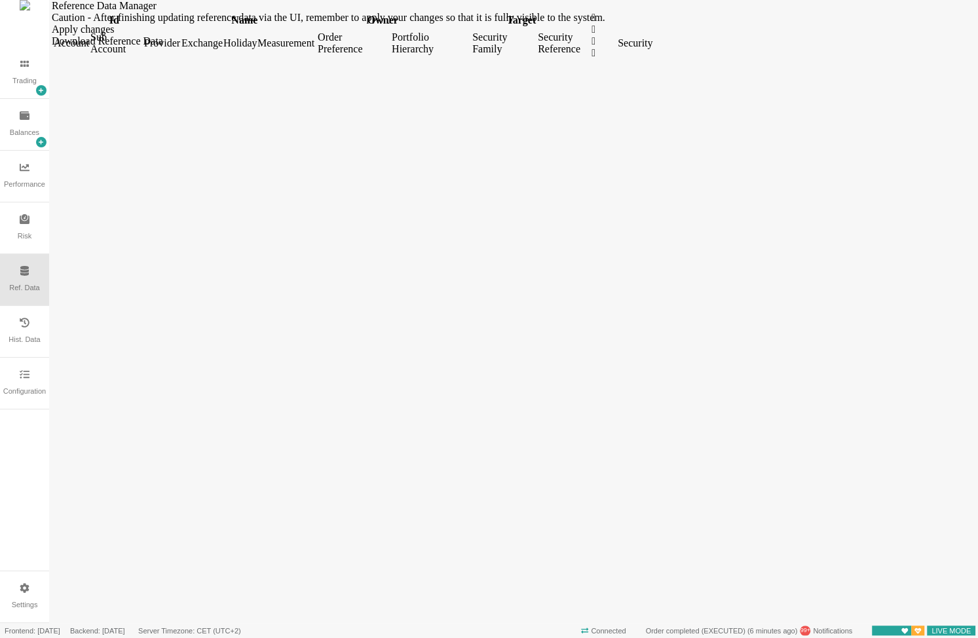
click at [651, 49] on div "Security" at bounding box center [634, 43] width 33 height 12
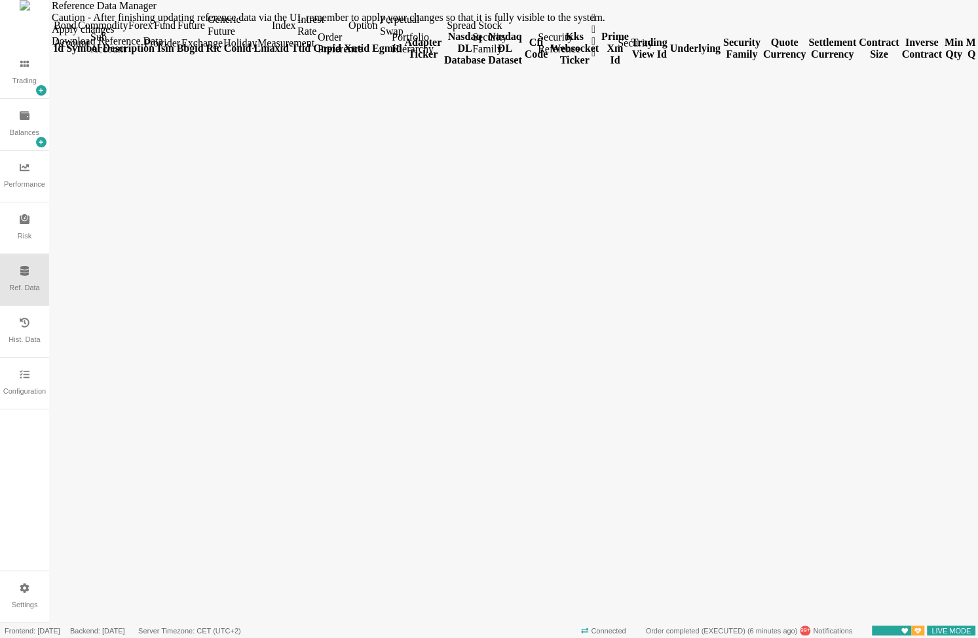
click at [151, 31] on div "Forex" at bounding box center [139, 26] width 23 height 12
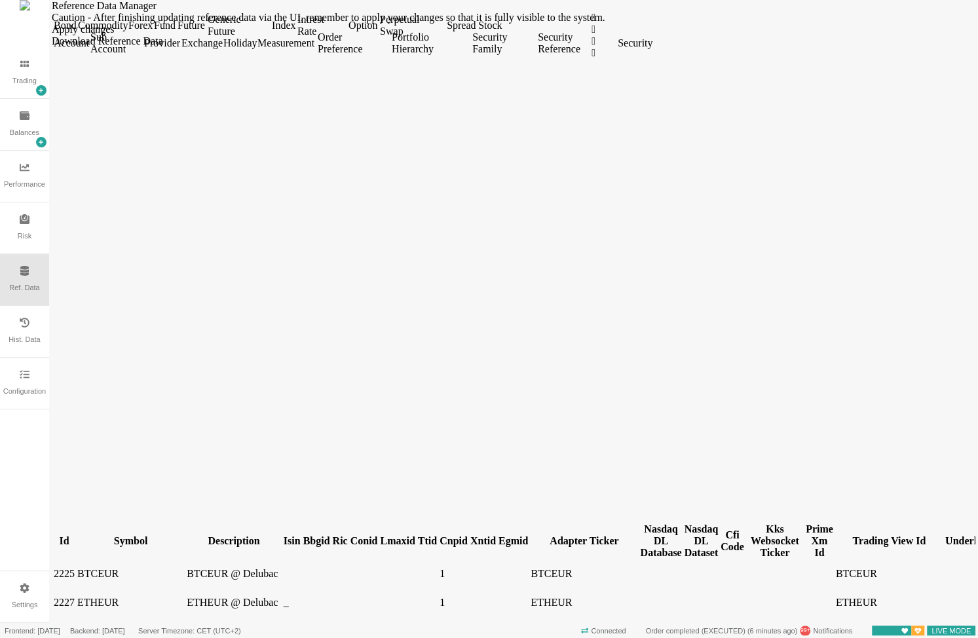
click at [128, 535] on div "Symbol" at bounding box center [130, 541] width 107 height 12
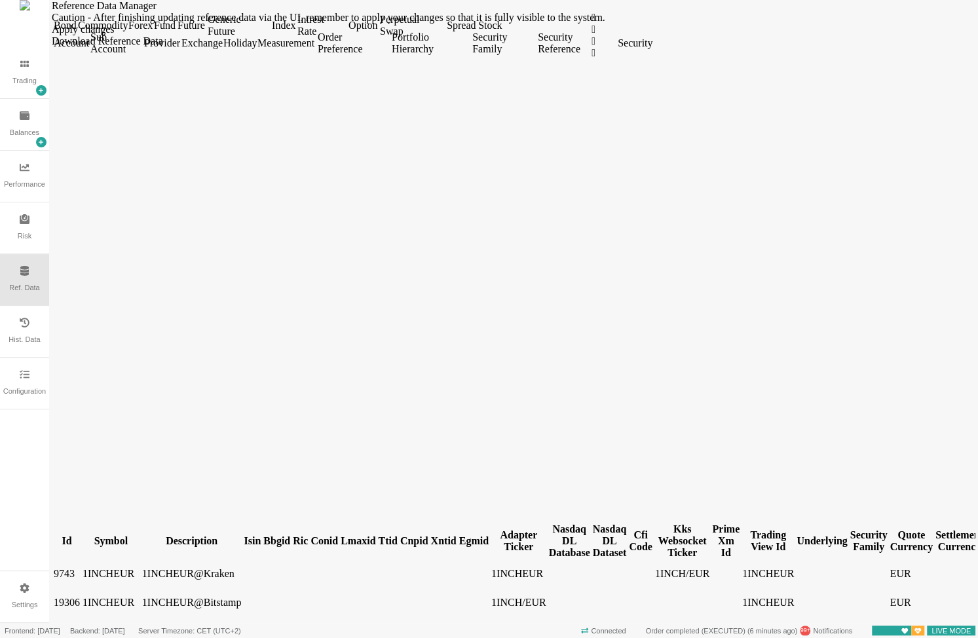
click at [128, 535] on div "Symbol" at bounding box center [111, 541] width 57 height 12
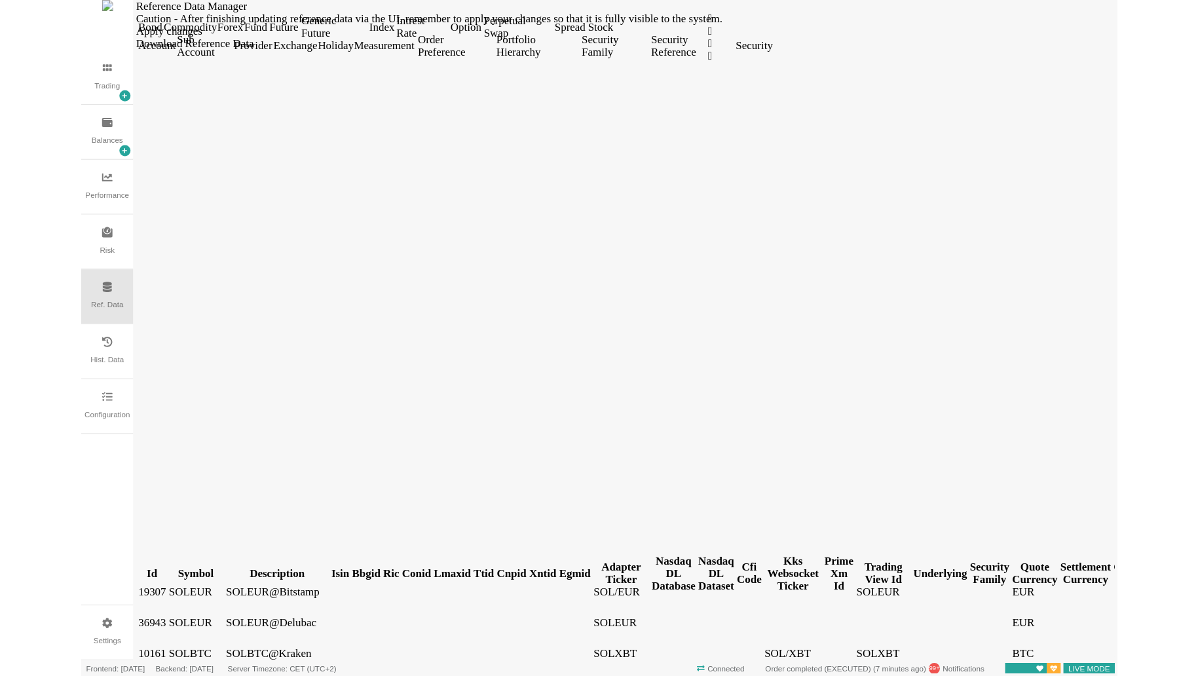
scroll to position [2103, 0]
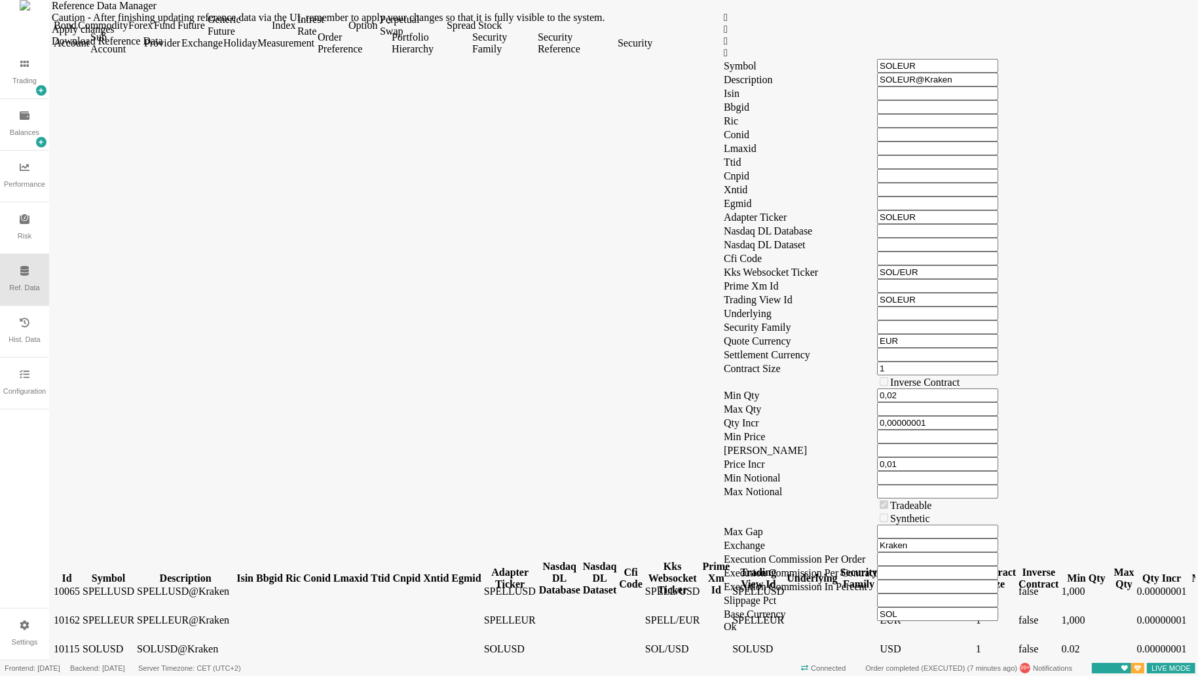
scroll to position [604, 0]
click at [940, 457] on input "0,01" at bounding box center [937, 464] width 121 height 14
click at [944, 457] on input "0,01" at bounding box center [937, 464] width 121 height 14
click at [817, 47] on div "" at bounding box center [946, 41] width 447 height 12
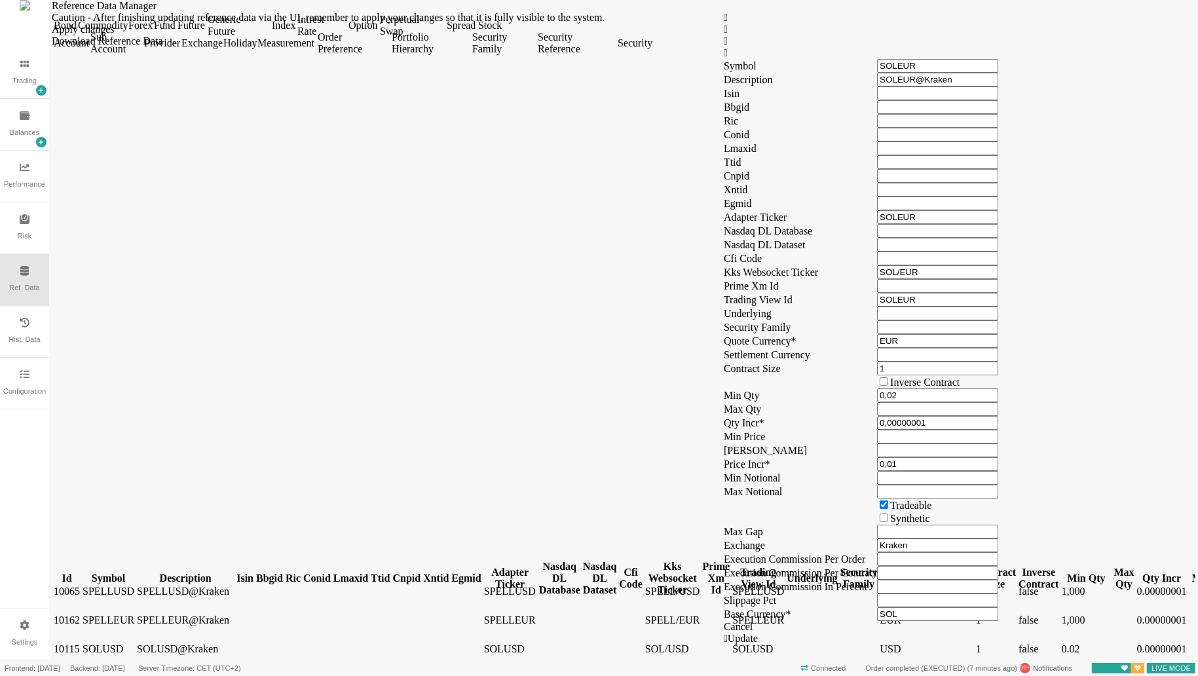
scroll to position [436, 0]
click at [937, 468] on input "0,01" at bounding box center [937, 464] width 121 height 14
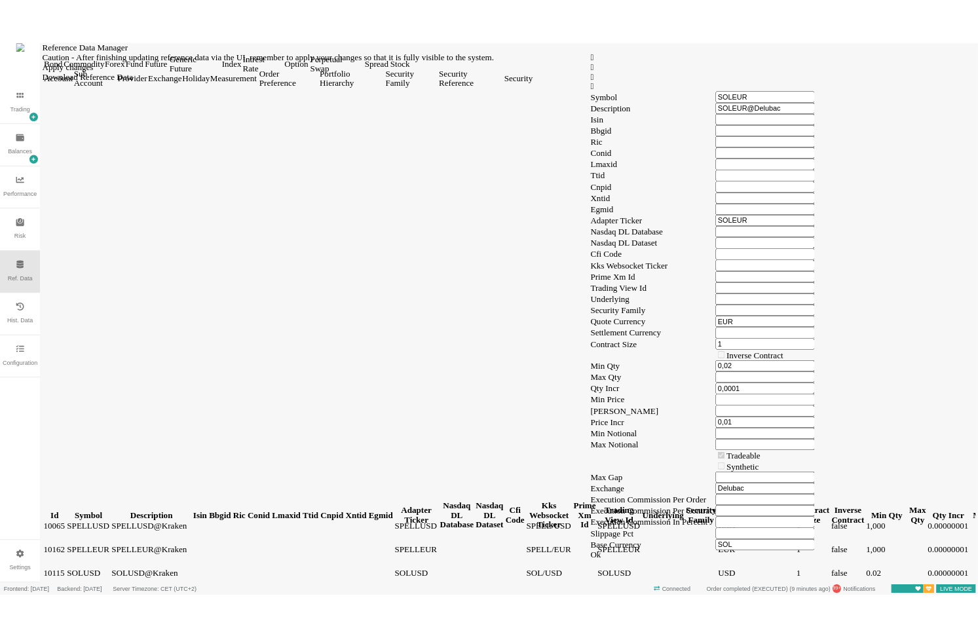
scroll to position [364, 0]
